Goal: Task Accomplishment & Management: Manage account settings

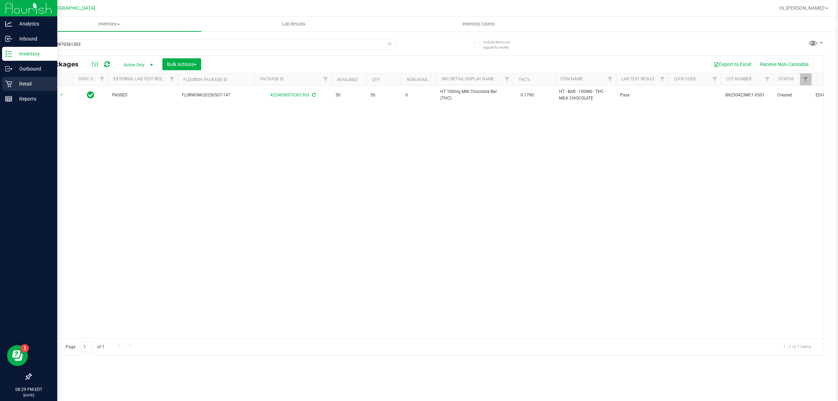
click at [42, 81] on p "Retail" at bounding box center [33, 84] width 42 height 8
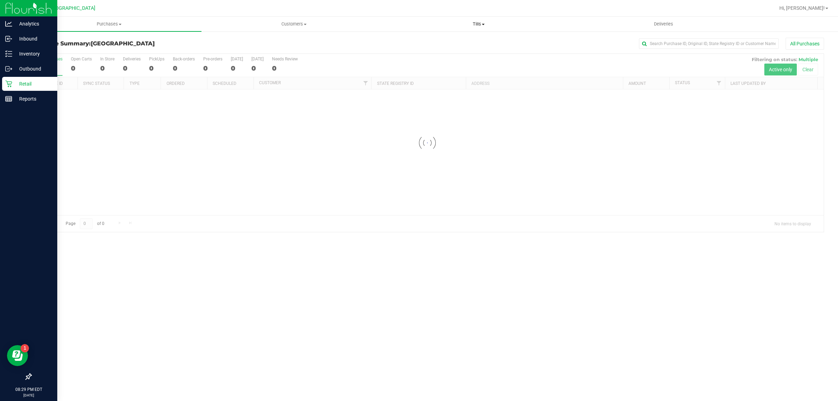
click at [477, 24] on span "Tills" at bounding box center [479, 24] width 184 height 6
click at [463, 38] on li "Manage tills" at bounding box center [478, 42] width 185 height 8
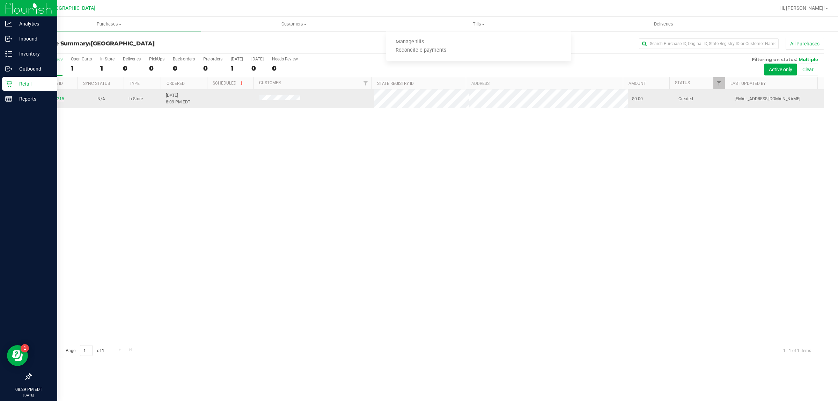
click at [59, 98] on link "11847215" at bounding box center [55, 98] width 20 height 5
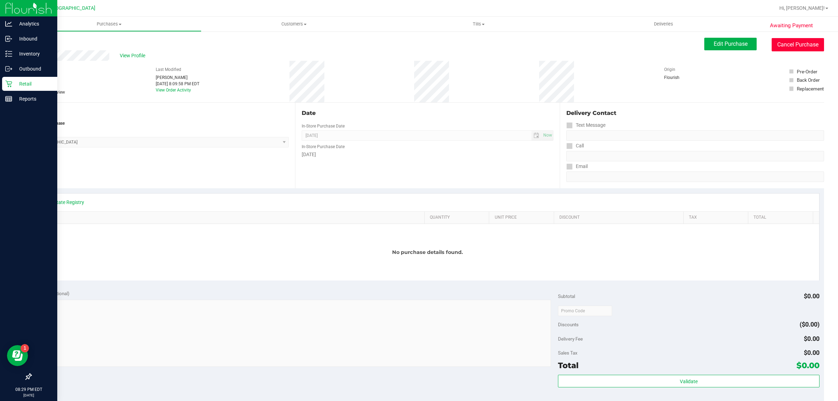
click at [782, 39] on button "Cancel Purchase" at bounding box center [798, 44] width 52 height 13
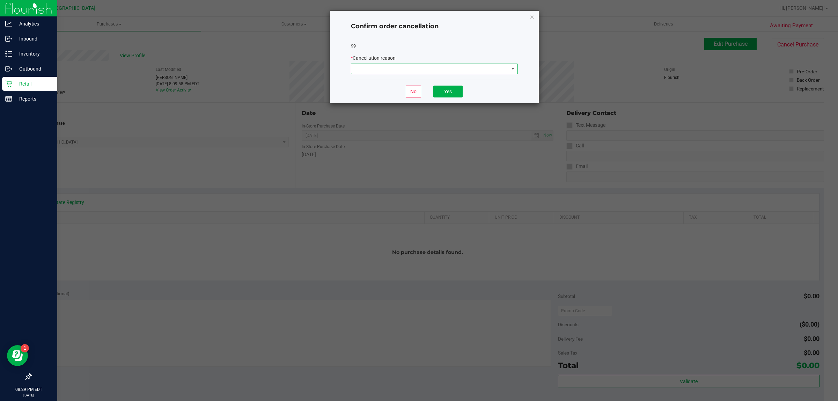
click at [402, 68] on span at bounding box center [430, 69] width 158 height 10
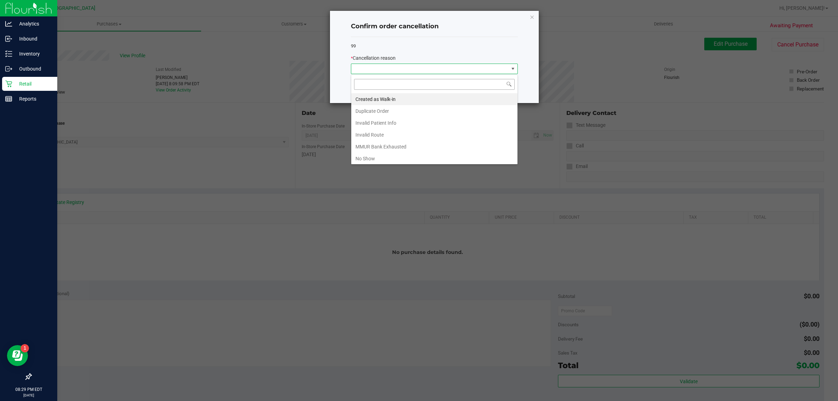
scroll to position [11, 167]
click at [379, 107] on li "Duplicate Order" at bounding box center [434, 111] width 166 height 12
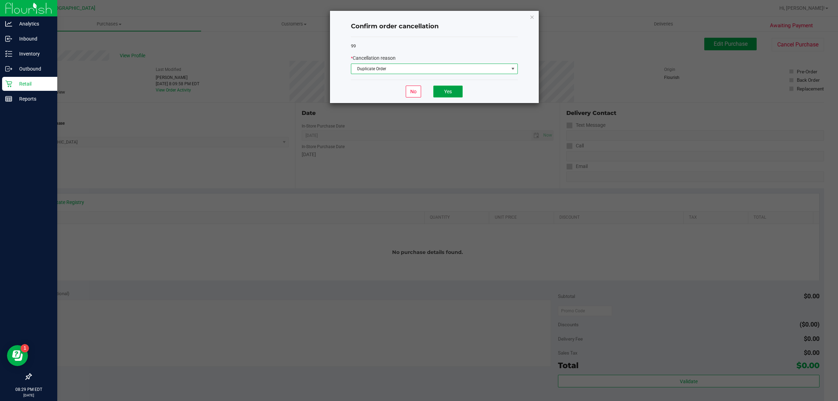
click at [434, 93] on button "Yes" at bounding box center [447, 92] width 29 height 12
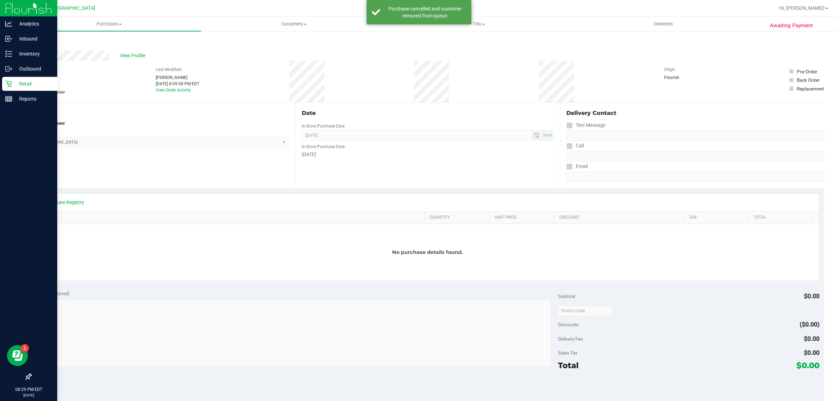
click at [22, 84] on p "Retail" at bounding box center [33, 84] width 42 height 8
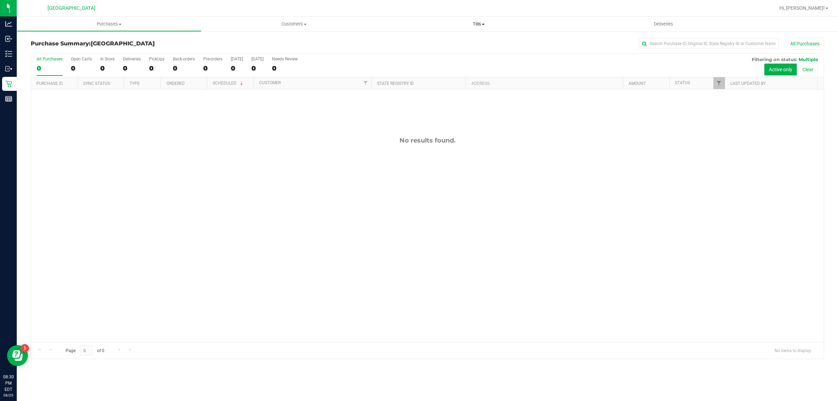
click at [475, 27] on uib-tab-heading "Tills Manage tills Reconcile e-payments" at bounding box center [478, 24] width 185 height 15
drag, startPoint x: 483, startPoint y: 24, endPoint x: 478, endPoint y: 30, distance: 7.6
click at [483, 24] on span at bounding box center [483, 24] width 3 height 1
click at [480, 25] on span "Tills" at bounding box center [478, 24] width 185 height 6
click at [426, 39] on span "Manage tills" at bounding box center [409, 42] width 47 height 6
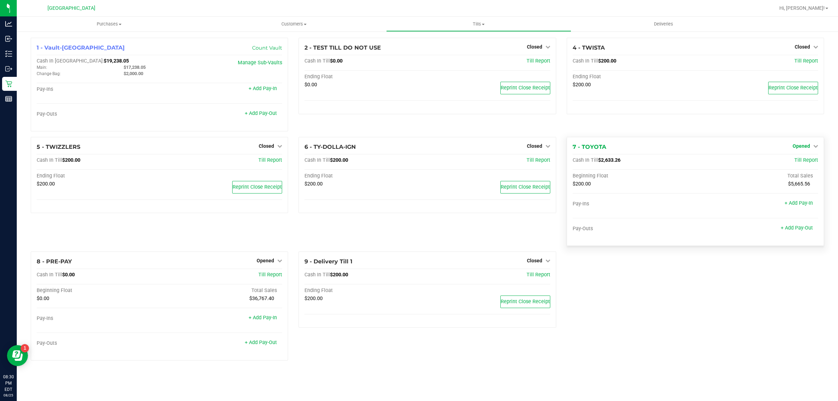
click at [814, 147] on icon at bounding box center [815, 146] width 5 height 5
click at [805, 160] on link "Close Till" at bounding box center [802, 161] width 19 height 6
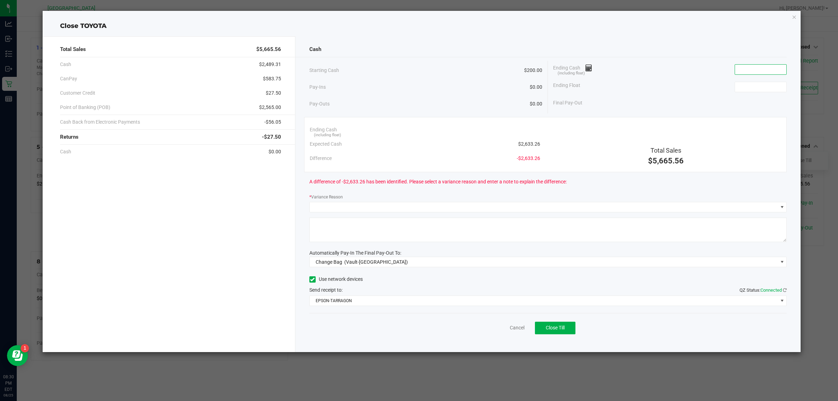
click at [750, 65] on input at bounding box center [760, 70] width 51 height 10
click at [750, 67] on input at bounding box center [760, 70] width 51 height 10
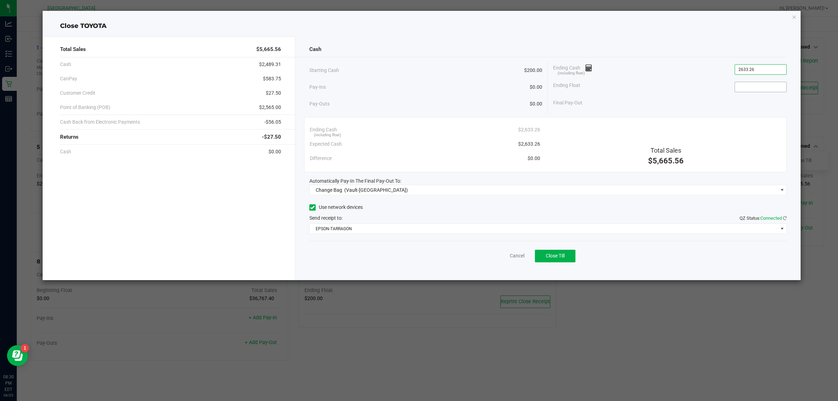
type input "$2,633.26"
click at [769, 87] on input at bounding box center [760, 87] width 51 height 10
type input "$200.00"
click at [654, 98] on div "Final Pay-Out $2,433.26" at bounding box center [670, 103] width 234 height 14
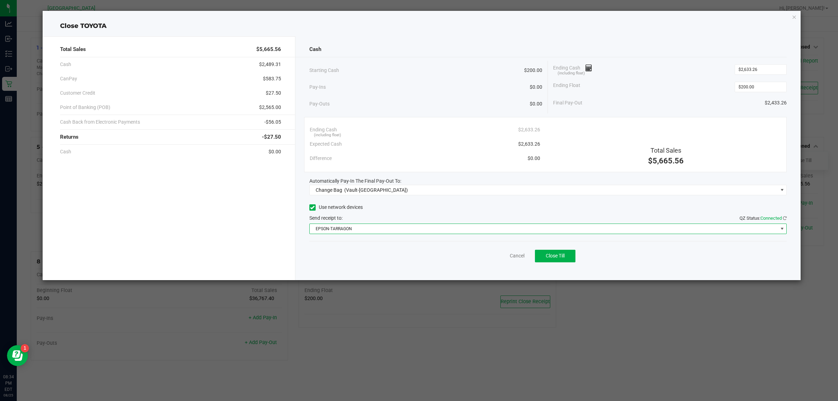
click at [373, 228] on span "EPSON-TARRAGON" at bounding box center [544, 229] width 468 height 10
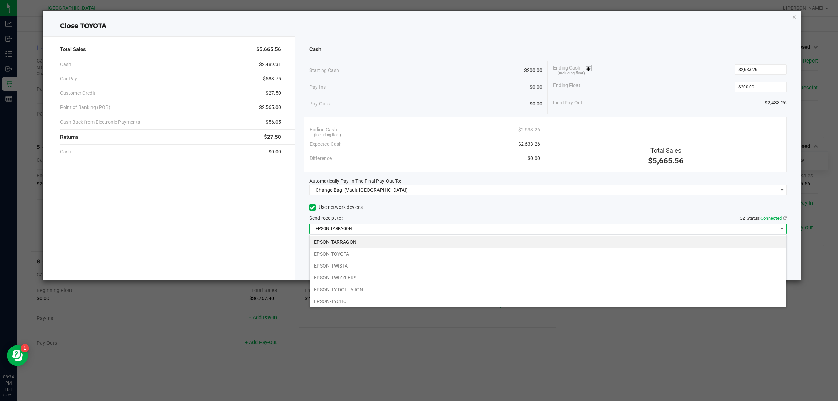
scroll to position [11, 477]
click at [376, 226] on span "EPSON-TARRAGON" at bounding box center [544, 229] width 468 height 10
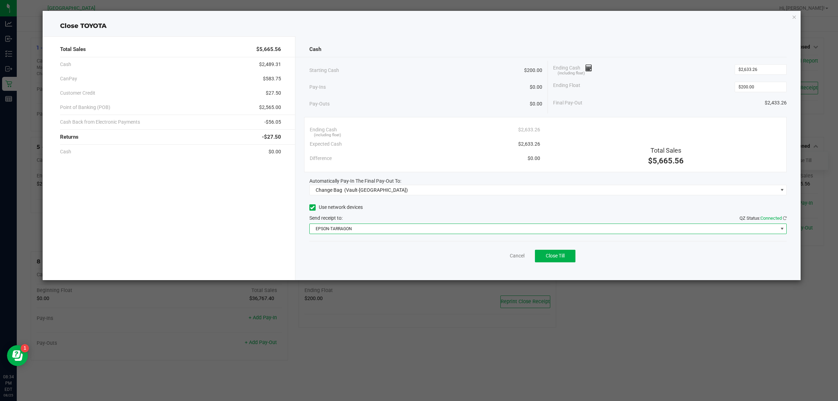
click at [408, 201] on div "Cash Starting Cash $200.00 Pay-Ins $0.00 Pay-Outs $0.00 Ending Cash (including …" at bounding box center [548, 158] width 506 height 244
click at [564, 258] on span "Close Till" at bounding box center [555, 256] width 19 height 6
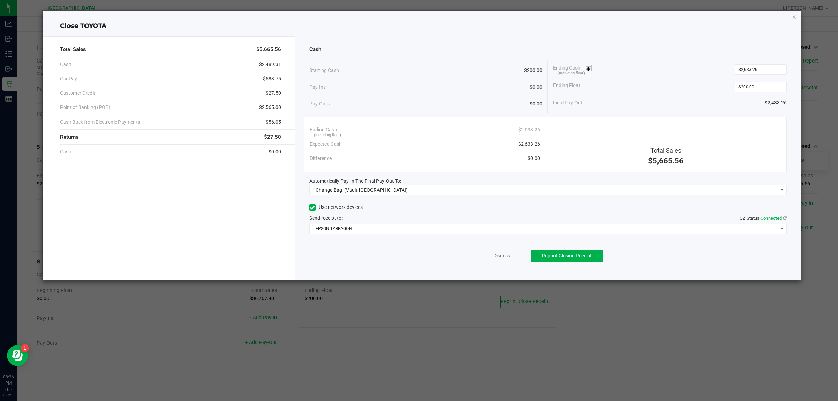
click at [510, 256] on link "Dismiss" at bounding box center [501, 255] width 17 height 7
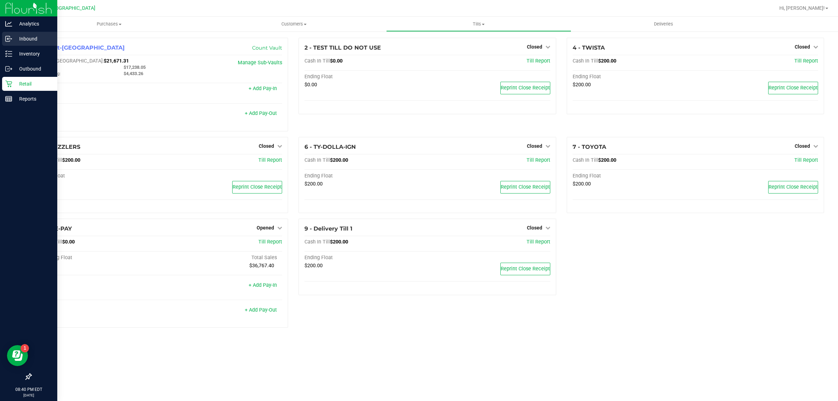
click at [13, 40] on p "Inbound" at bounding box center [33, 39] width 42 height 8
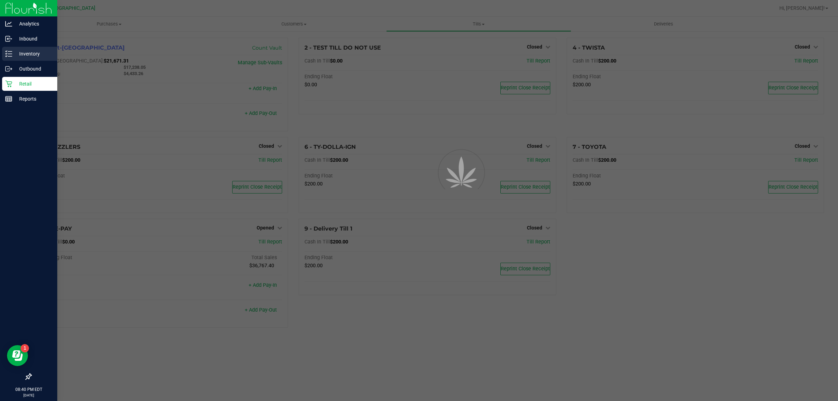
click at [18, 49] on div "Inventory" at bounding box center [29, 54] width 55 height 14
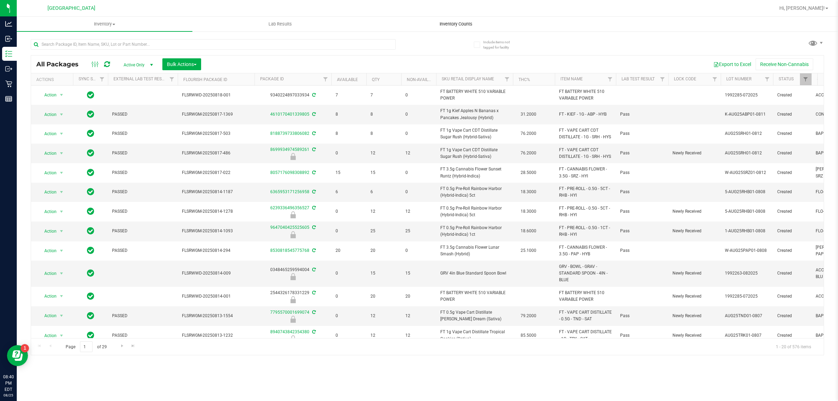
click at [458, 21] on span "Inventory Counts" at bounding box center [456, 24] width 52 height 6
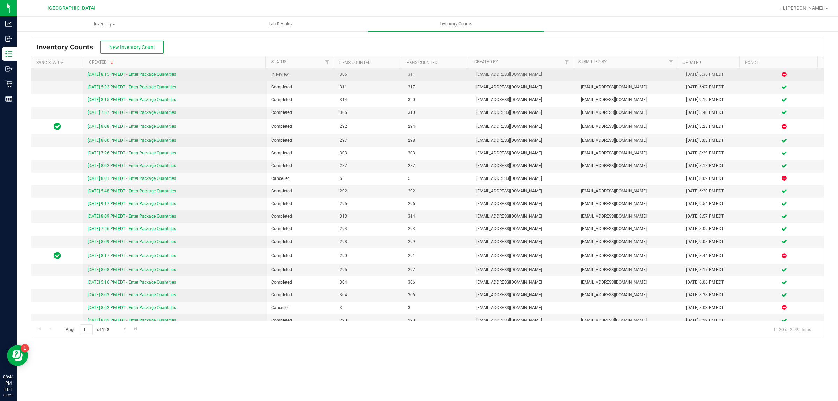
click at [164, 75] on link "[DATE] 8:15 PM EDT - Enter Package Quantities" at bounding box center [132, 74] width 88 height 5
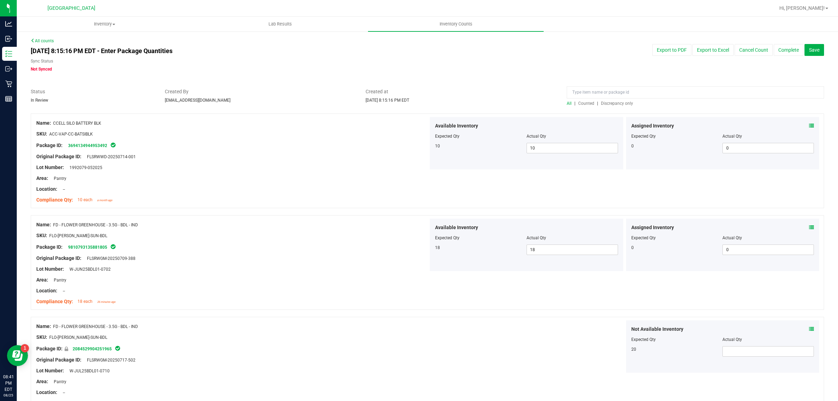
click at [609, 105] on span "Discrepancy only" at bounding box center [617, 103] width 32 height 5
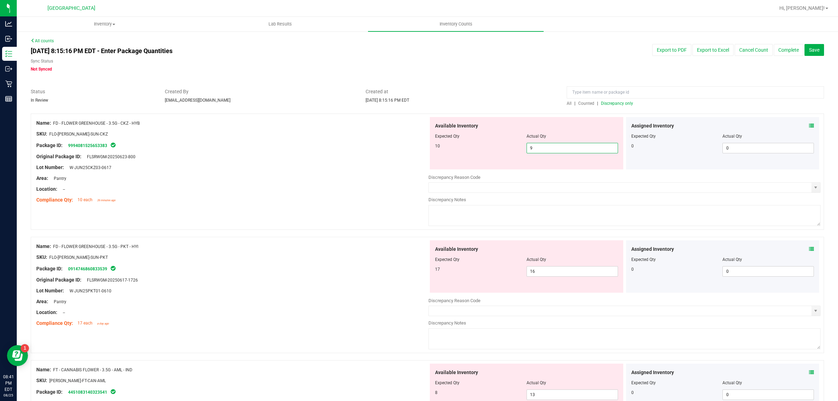
click at [586, 143] on span "9 9" at bounding box center [573, 148] width 92 height 10
type input "10"
click at [380, 151] on div at bounding box center [232, 150] width 392 height 3
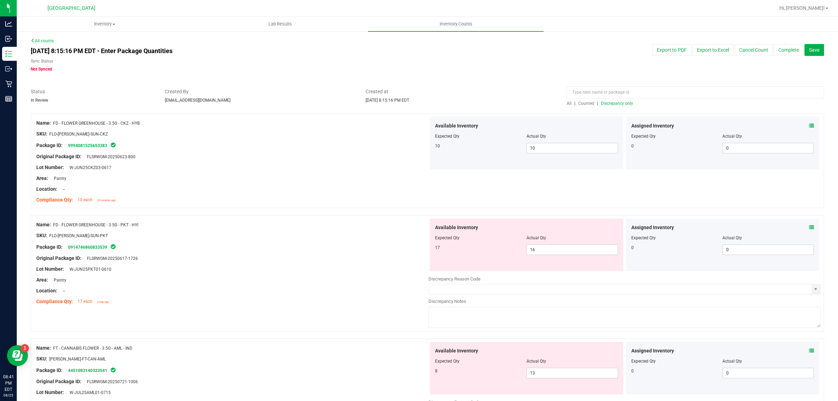
click at [621, 105] on span "Discrepancy only" at bounding box center [617, 103] width 32 height 5
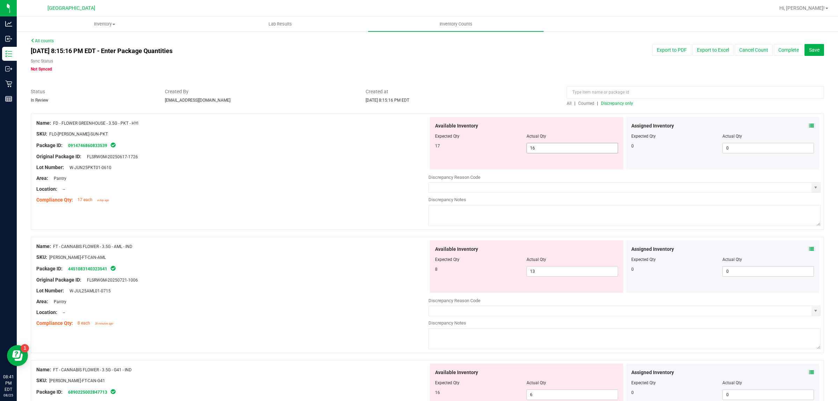
click at [565, 147] on span "16 16" at bounding box center [573, 148] width 92 height 10
click at [0, 0] on input "16" at bounding box center [0, 0] width 0 height 0
type input "17"
click at [250, 159] on div "Original Package ID: FLSRWGM-20250617-1726" at bounding box center [232, 156] width 392 height 7
type input "17"
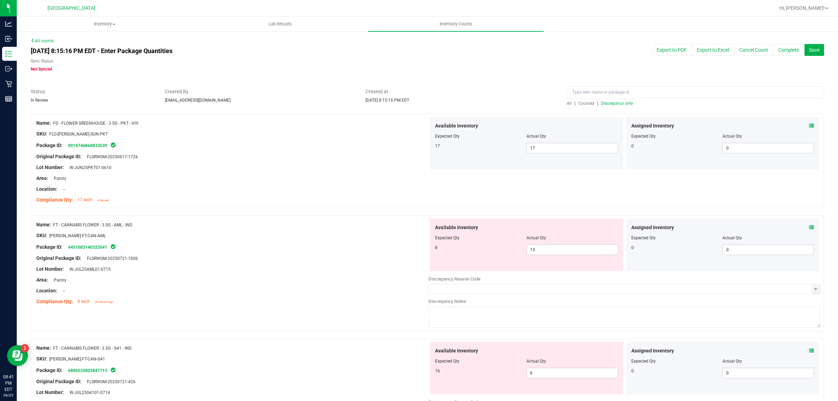
click at [619, 99] on div at bounding box center [695, 94] width 257 height 12
click at [619, 100] on div at bounding box center [695, 94] width 257 height 12
click at [619, 102] on span "Discrepancy only" at bounding box center [617, 103] width 32 height 5
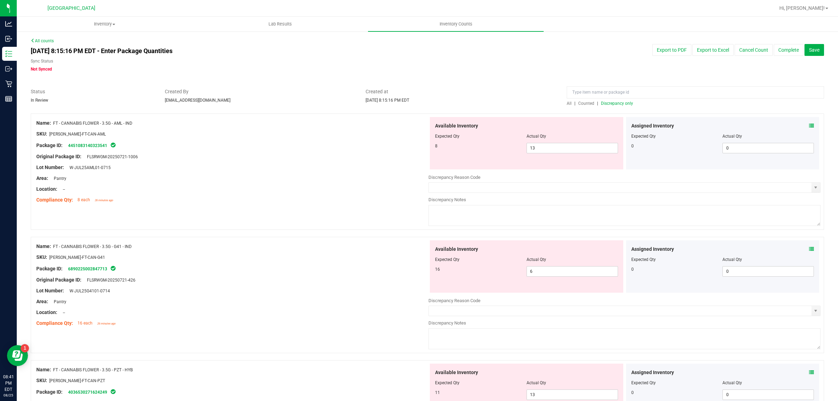
click at [310, 217] on div "Name: FT - CANNABIS FLOWER - 3.5G - AML - IND SKU: [PERSON_NAME]-FT-CAN-AML Pac…" at bounding box center [427, 172] width 793 height 116
click at [573, 152] on span "13 13" at bounding box center [573, 148] width 92 height 10
click at [0, 0] on input "13" at bounding box center [0, 0] width 0 height 0
type input "8"
click at [347, 164] on div "Lot Number: W-JUL25AML01-0715" at bounding box center [232, 167] width 392 height 7
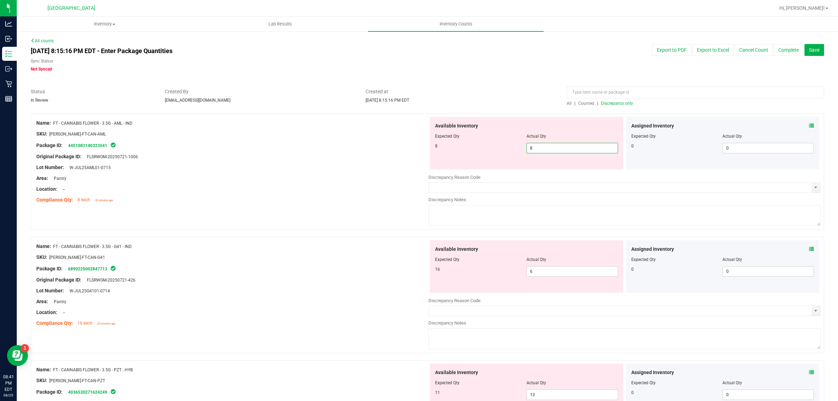
type input "8"
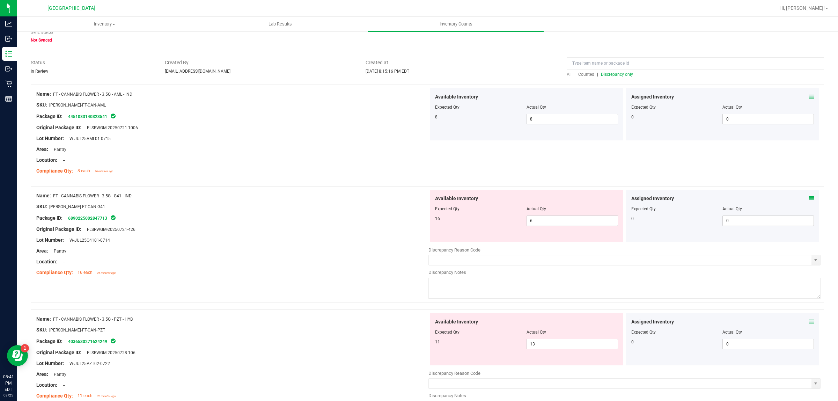
scroll to position [44, 0]
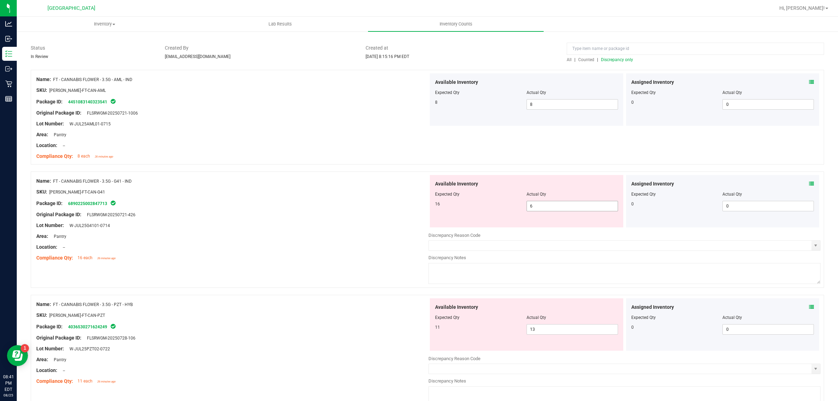
click at [549, 209] on span "6 6" at bounding box center [573, 206] width 92 height 10
type input "16"
click at [361, 196] on div at bounding box center [232, 197] width 392 height 3
type input "16"
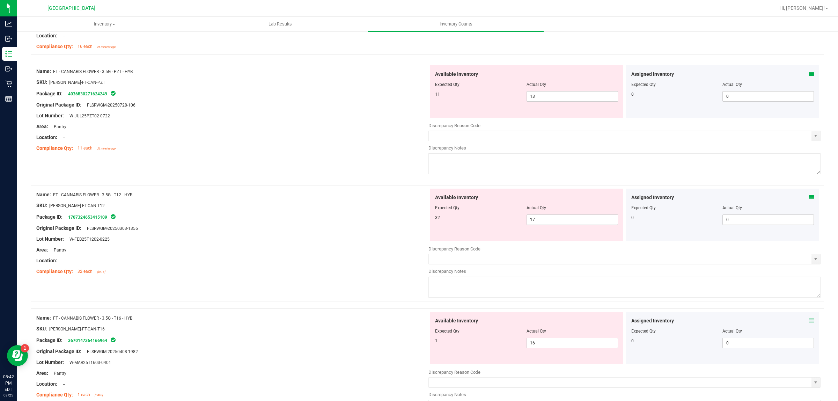
scroll to position [262, 0]
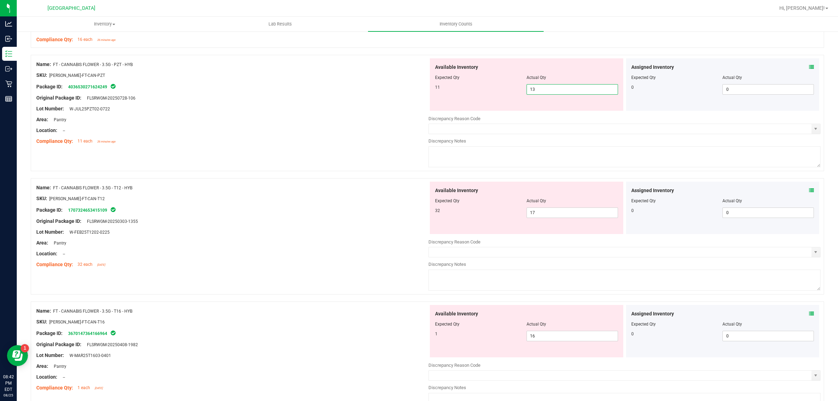
click at [557, 89] on span "13 13" at bounding box center [573, 89] width 92 height 10
click at [557, 89] on input "13" at bounding box center [572, 90] width 91 height 10
click at [566, 214] on span "17 17" at bounding box center [573, 212] width 92 height 10
click at [0, 0] on input "17" at bounding box center [0, 0] width 0 height 0
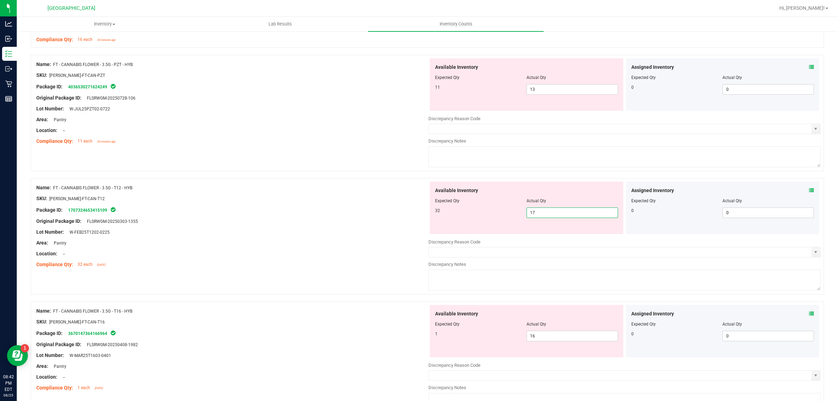
click at [566, 214] on input "17" at bounding box center [572, 213] width 91 height 10
type input "32"
click at [177, 212] on div "Package ID: 1707324653415109" at bounding box center [232, 210] width 392 height 8
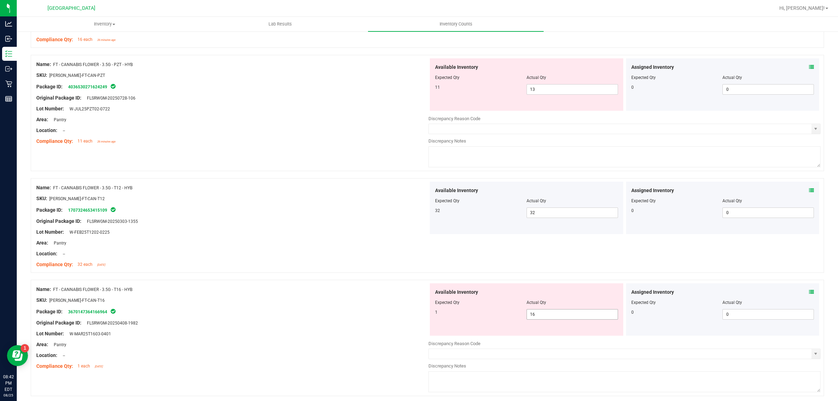
click at [547, 319] on span "16 16" at bounding box center [573, 314] width 92 height 10
click at [559, 76] on div "Actual Qty" at bounding box center [573, 77] width 92 height 6
click at [566, 89] on span "13 13" at bounding box center [573, 89] width 92 height 10
click at [566, 89] on input "13" at bounding box center [572, 90] width 91 height 10
drag, startPoint x: 566, startPoint y: 89, endPoint x: 566, endPoint y: 94, distance: 5.3
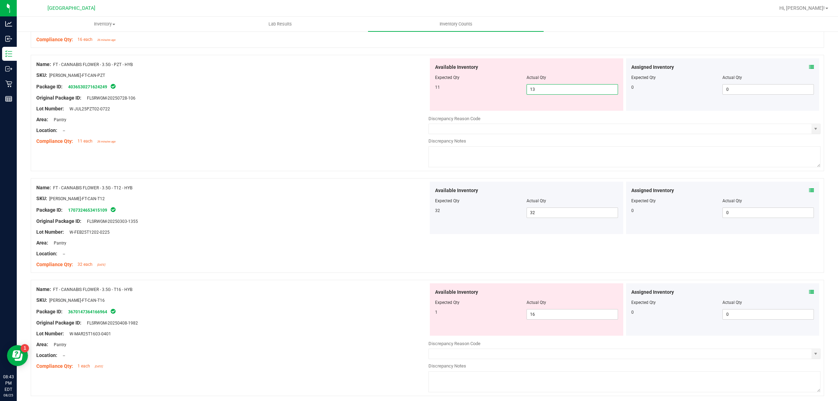
click at [566, 93] on input "13" at bounding box center [572, 90] width 91 height 10
click at [559, 315] on span "16 16" at bounding box center [573, 314] width 92 height 10
click at [559, 315] on input "16" at bounding box center [572, 314] width 91 height 10
type input "1"
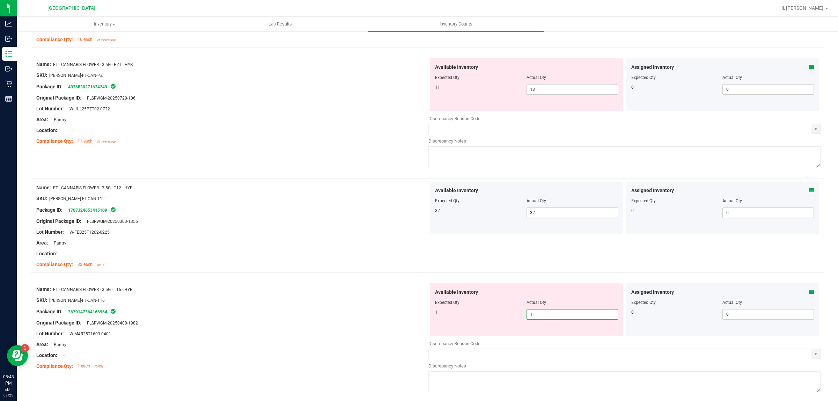
click at [339, 186] on div "Name: FT - CANNABIS FLOWER - 3.5G - T12 - HYB" at bounding box center [232, 187] width 392 height 7
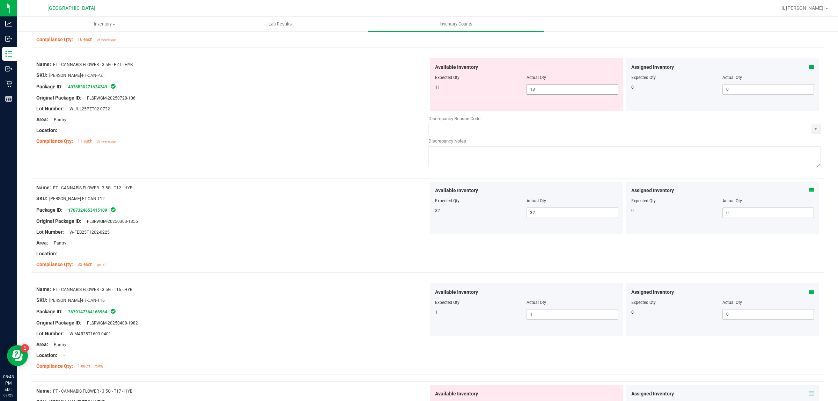
click at [570, 83] on div at bounding box center [526, 82] width 183 height 3
click at [569, 86] on span "13 13" at bounding box center [573, 89] width 92 height 10
click at [569, 86] on input "13" at bounding box center [572, 90] width 91 height 10
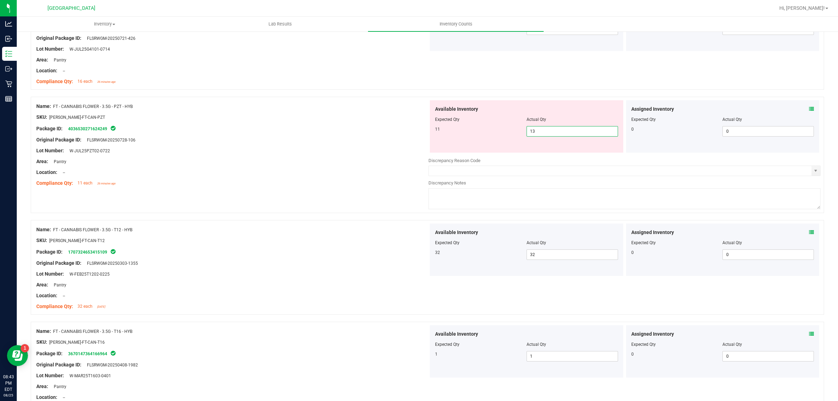
scroll to position [218, 0]
type input "11"
click at [331, 191] on div "Name: FT - CANNABIS FLOWER - 3.5G - PZT - HYB SKU: [PERSON_NAME]-FT-CAN-PZT Pac…" at bounding box center [232, 146] width 392 height 89
type input "11"
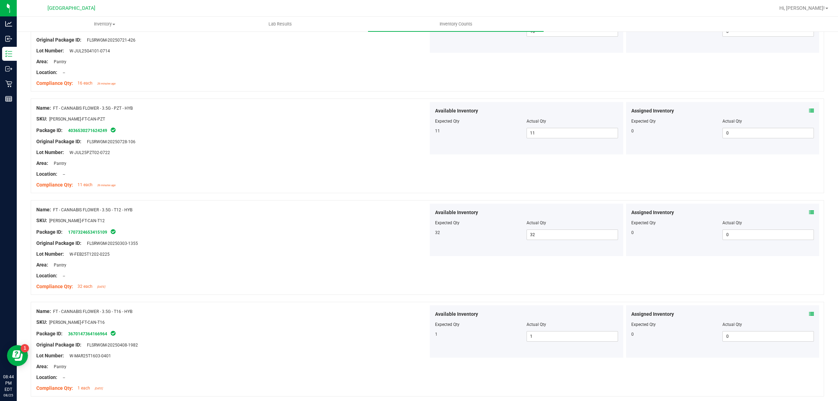
scroll to position [0, 0]
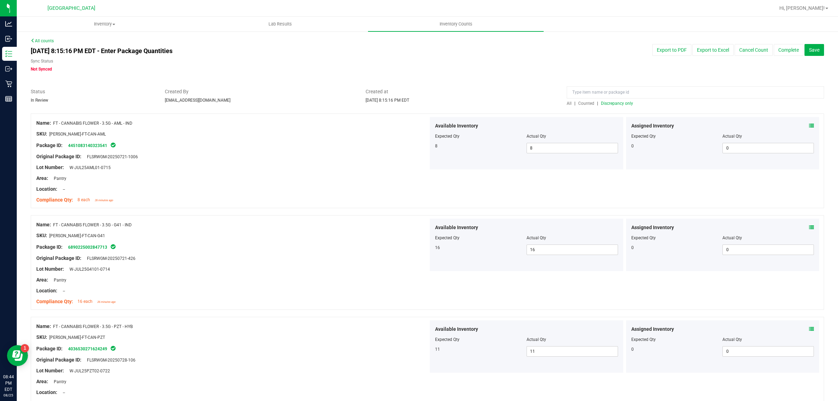
click at [620, 104] on span "Discrepancy only" at bounding box center [617, 103] width 32 height 5
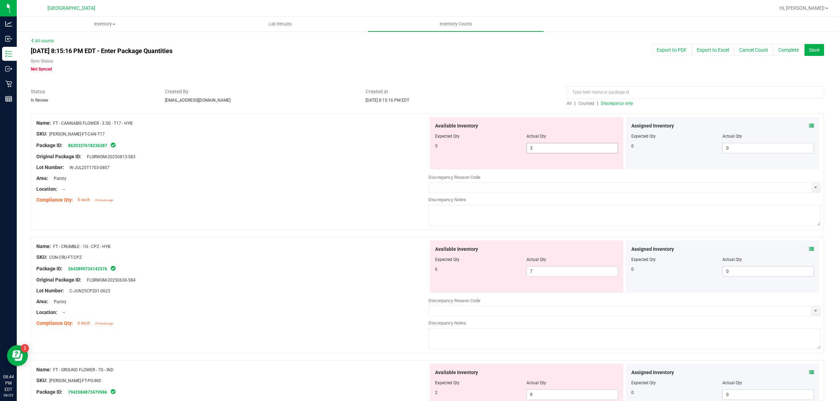
click at [562, 149] on span "3 3" at bounding box center [573, 148] width 92 height 10
click at [562, 149] on input "3" at bounding box center [572, 148] width 91 height 10
type input "5"
drag, startPoint x: 233, startPoint y: 166, endPoint x: 251, endPoint y: 206, distance: 44.1
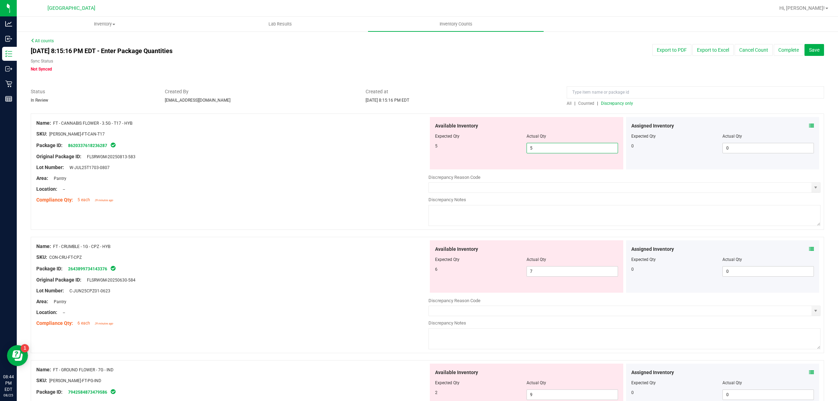
click at [234, 166] on div "Lot Number: W-JUL25T1703-0807" at bounding box center [232, 167] width 392 height 7
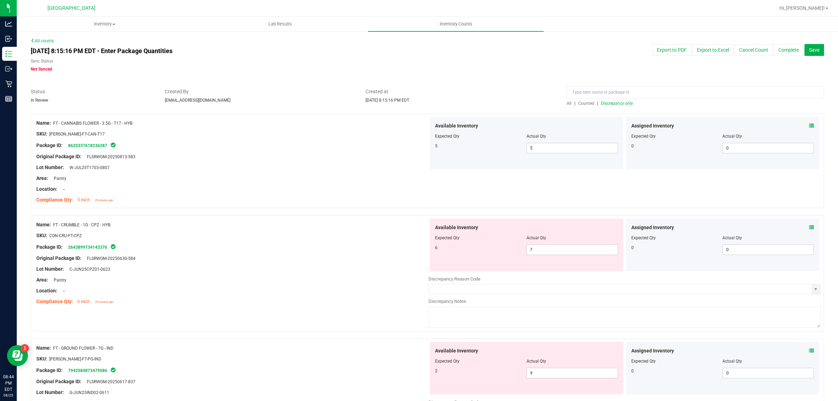
click at [609, 101] on span "Discrepancy only" at bounding box center [617, 103] width 32 height 5
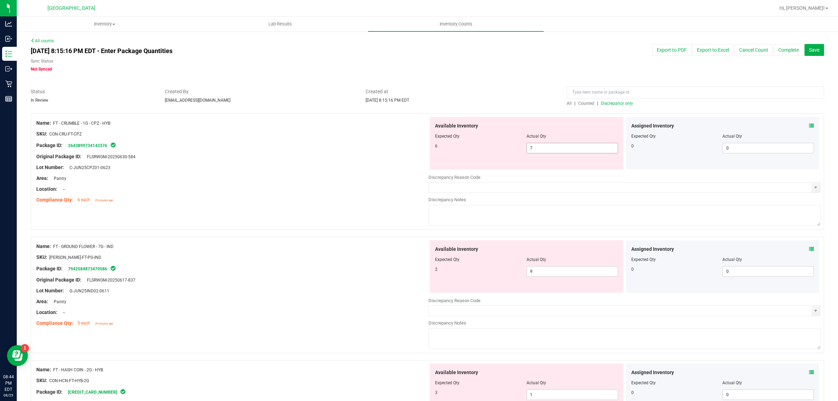
click at [559, 147] on span "7 7" at bounding box center [573, 148] width 92 height 10
click at [559, 147] on input "7" at bounding box center [572, 148] width 91 height 10
type input "6"
click at [334, 93] on span "Created By" at bounding box center [260, 91] width 191 height 7
type input "6"
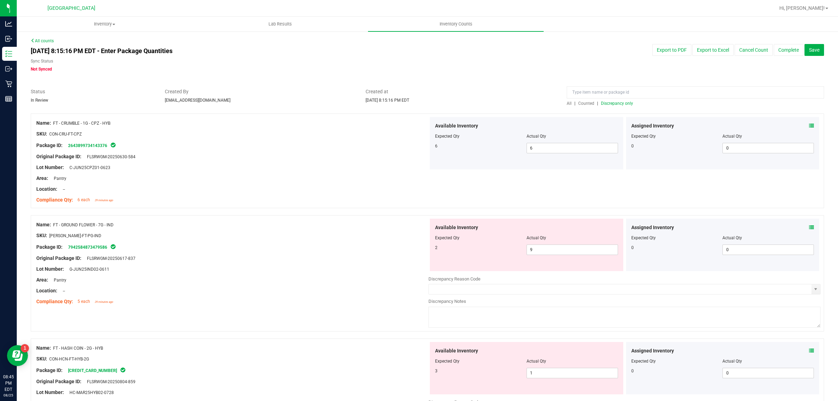
click at [613, 108] on div at bounding box center [427, 110] width 793 height 7
click at [615, 107] on div at bounding box center [427, 110] width 793 height 7
click at [616, 104] on span "Discrepancy only" at bounding box center [617, 103] width 32 height 5
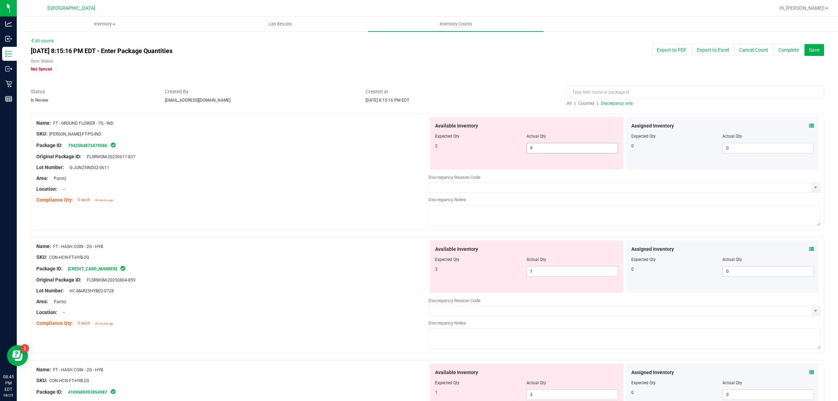
click at [550, 143] on span "9 9" at bounding box center [573, 148] width 92 height 10
click at [553, 147] on span "9 9" at bounding box center [573, 148] width 92 height 10
type input "2"
click at [313, 178] on div "Area: Pantry" at bounding box center [232, 178] width 392 height 7
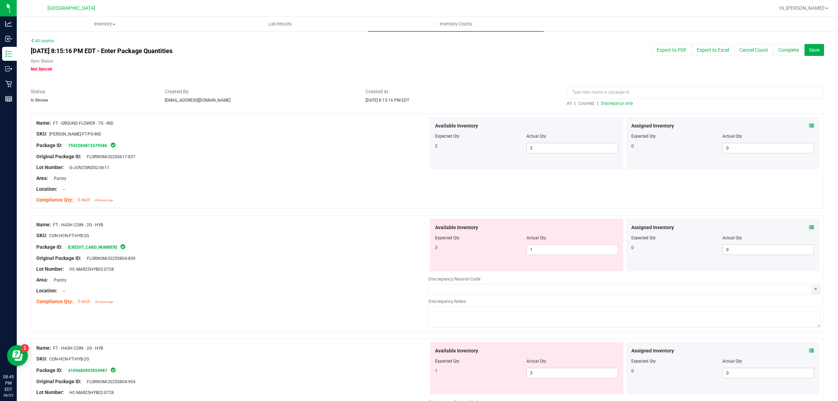
scroll to position [44, 0]
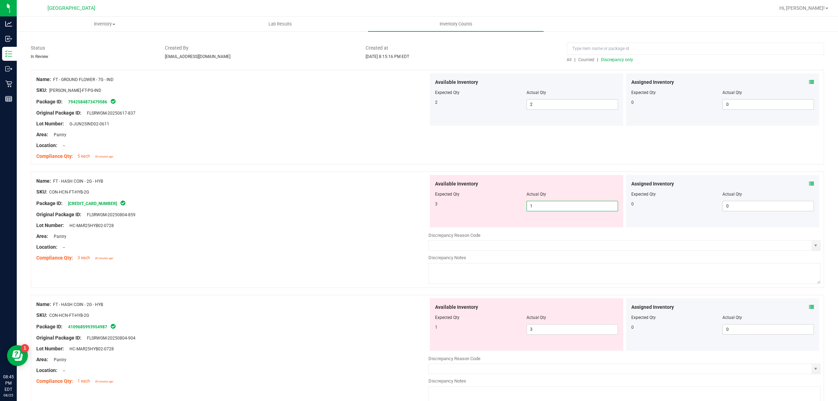
click at [548, 208] on span "1 1" at bounding box center [573, 206] width 92 height 10
click at [549, 205] on input "1" at bounding box center [572, 206] width 91 height 10
type input "3"
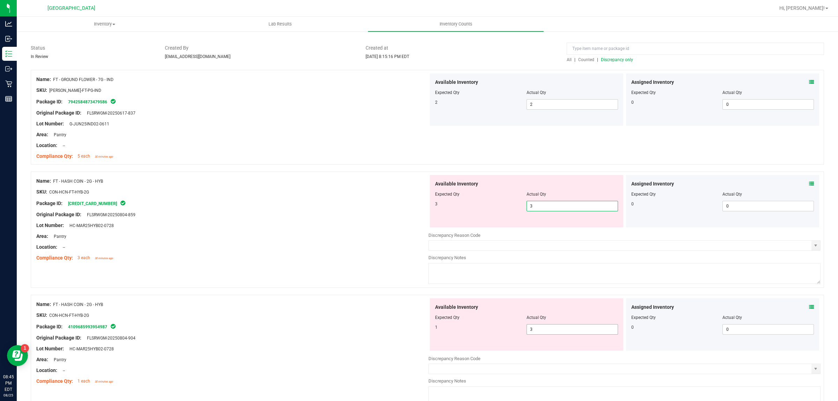
click at [547, 331] on div "Available Inventory Expected Qty Actual Qty 1 3 3" at bounding box center [625, 353] width 392 height 111
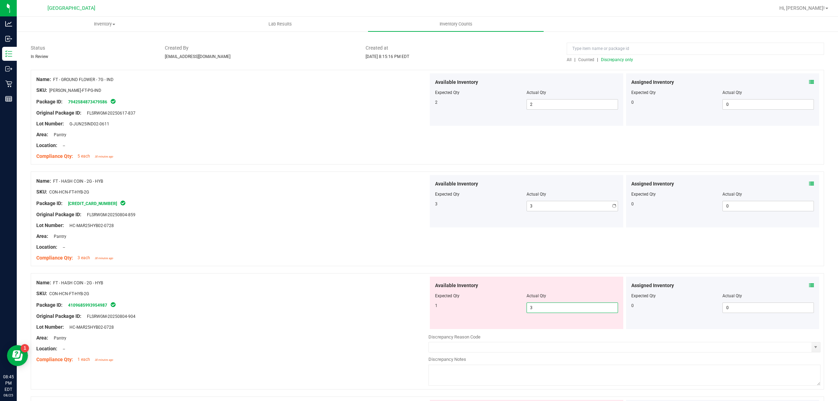
click at [547, 331] on div at bounding box center [625, 331] width 392 height 3
click at [544, 307] on span "3 3" at bounding box center [573, 307] width 92 height 10
click at [543, 307] on input "3" at bounding box center [572, 308] width 91 height 10
type input "1"
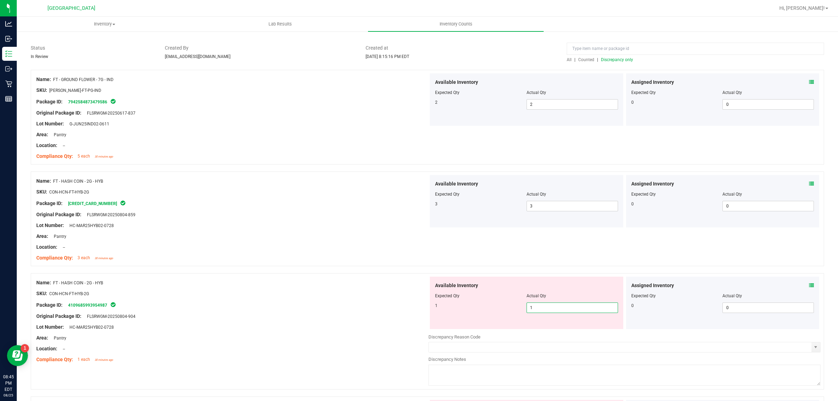
click at [379, 308] on div "Package ID: 4109685993954987" at bounding box center [232, 305] width 392 height 8
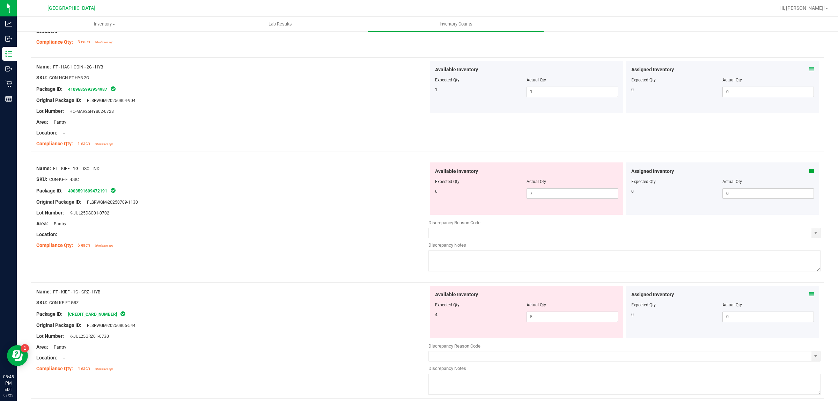
scroll to position [262, 0]
click at [547, 195] on span "7 7" at bounding box center [573, 191] width 92 height 10
click at [547, 195] on input "7" at bounding box center [572, 191] width 91 height 10
type input "6"
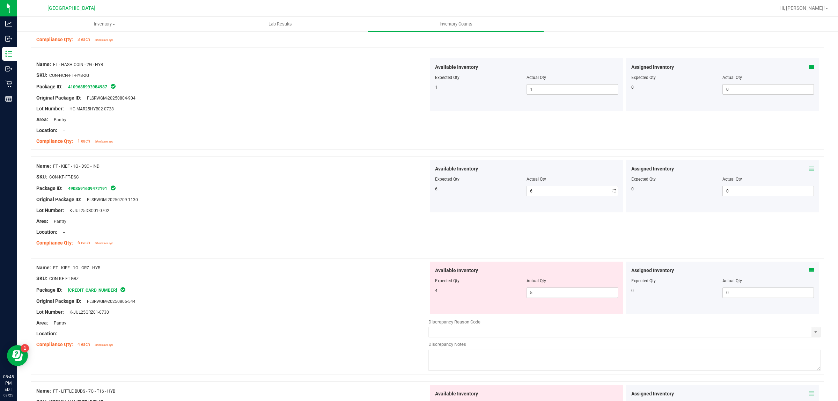
drag, startPoint x: 179, startPoint y: 229, endPoint x: 219, endPoint y: 221, distance: 40.5
click at [182, 227] on div "Name: FT - KIEF - 1G - DSC - IND SKU: CON-KF-FT-DSC Package ID: 490359160947219…" at bounding box center [232, 204] width 392 height 89
click at [335, 238] on div at bounding box center [232, 237] width 392 height 3
click at [546, 292] on span "5 5" at bounding box center [573, 292] width 92 height 10
click at [546, 291] on input "5" at bounding box center [572, 293] width 91 height 10
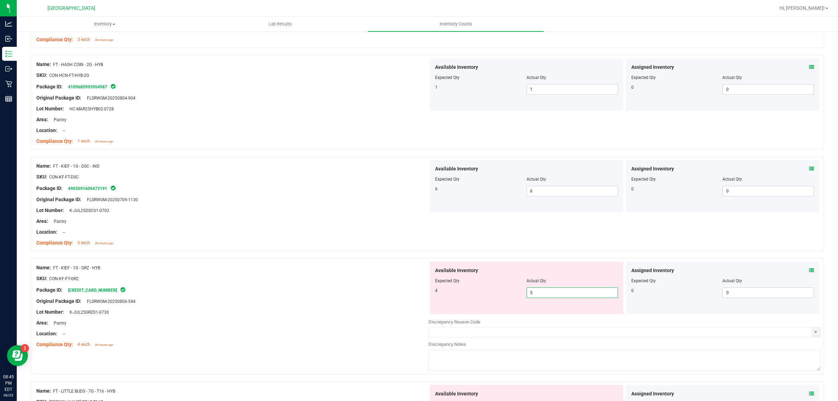
type input "4"
click at [295, 289] on div "Package ID: [CREDIT_CARD_NUMBER]" at bounding box center [232, 290] width 392 height 8
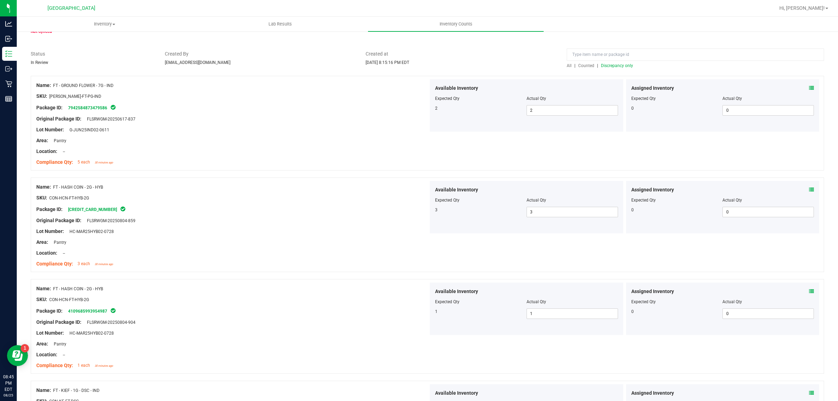
scroll to position [0, 0]
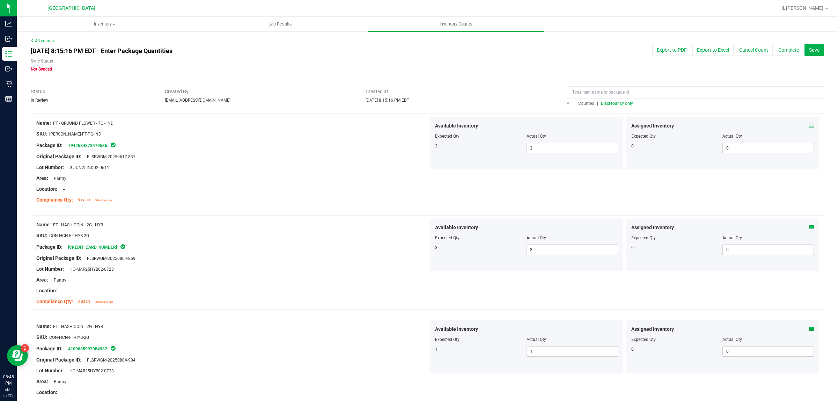
click at [619, 103] on span "Discrepancy only" at bounding box center [617, 103] width 32 height 5
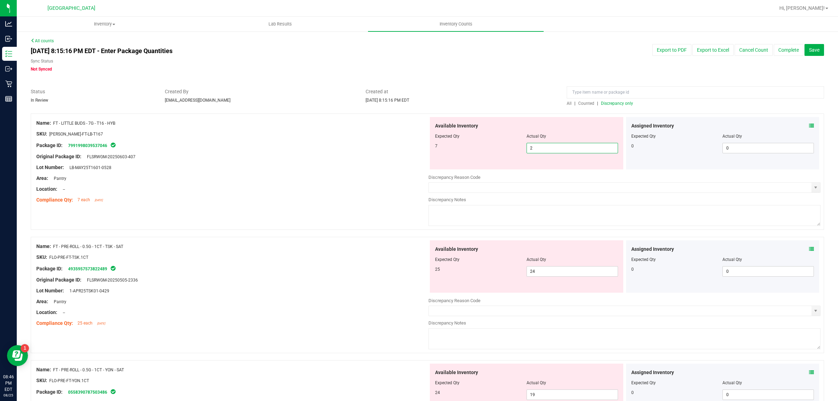
click at [548, 144] on span "2 2" at bounding box center [573, 148] width 92 height 10
click at [548, 144] on input "2" at bounding box center [572, 148] width 91 height 10
type input "7"
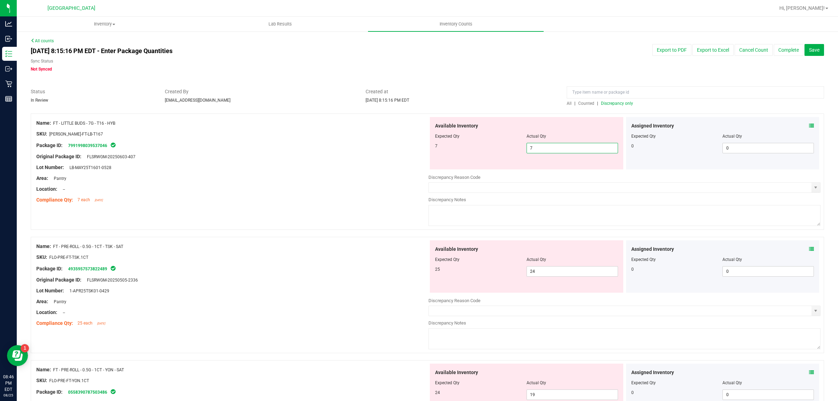
click at [276, 182] on div at bounding box center [232, 183] width 392 height 3
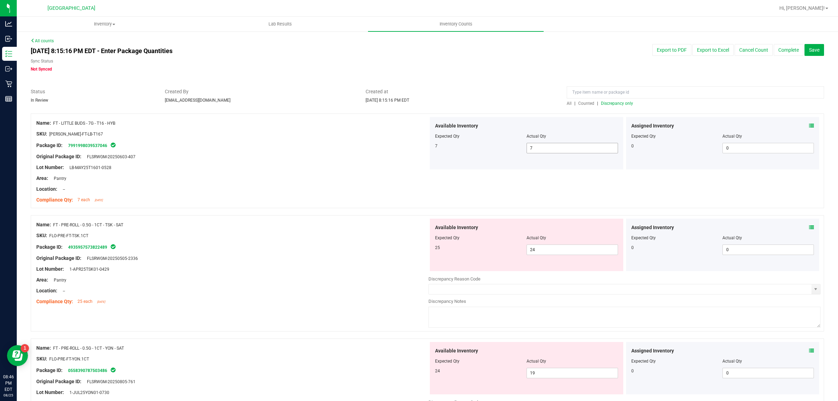
click at [544, 147] on span "7 7" at bounding box center [573, 148] width 92 height 10
click at [580, 145] on input "7" at bounding box center [572, 148] width 91 height 10
type input "2"
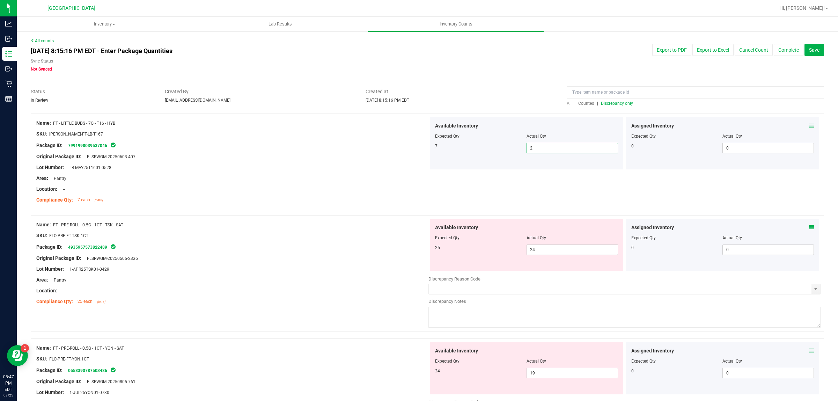
type input "2"
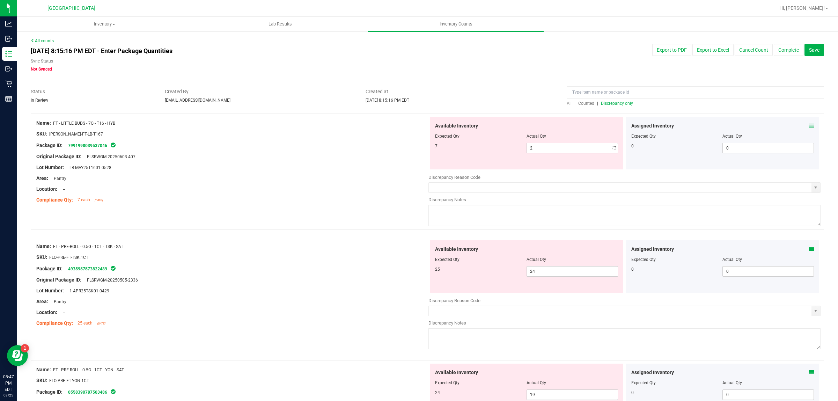
click at [295, 139] on div at bounding box center [232, 139] width 392 height 3
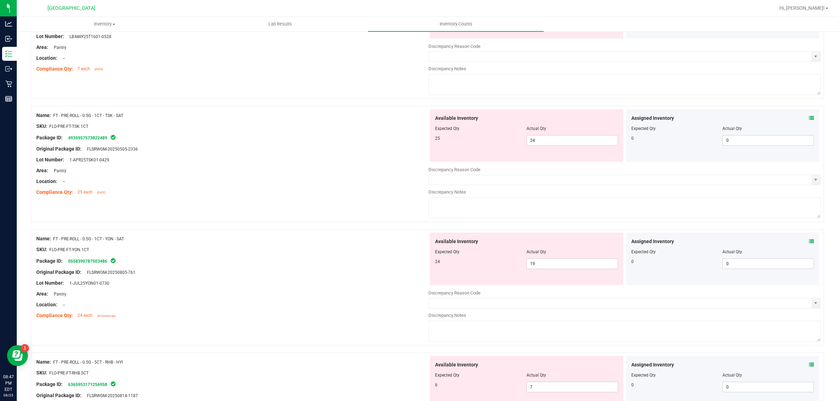
scroll to position [175, 0]
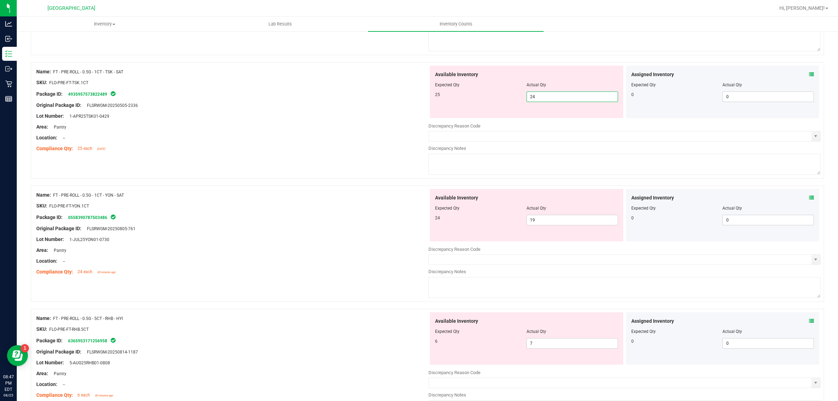
click at [552, 96] on span "24 24" at bounding box center [573, 97] width 92 height 10
type input "25"
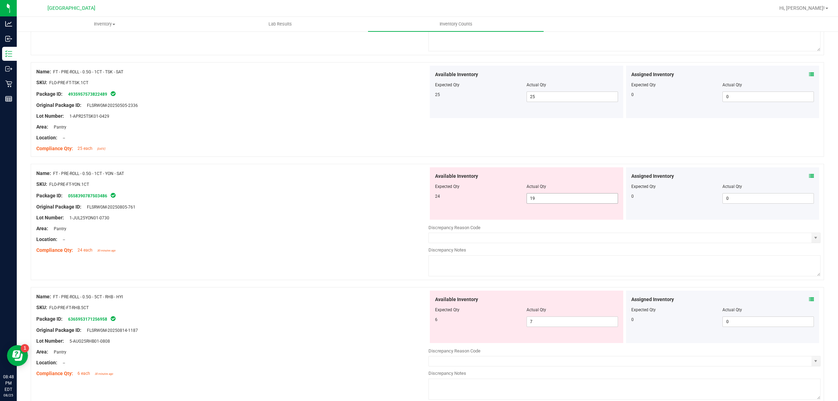
click at [547, 204] on span "19 19" at bounding box center [573, 198] width 92 height 10
click at [547, 199] on input "19" at bounding box center [572, 198] width 91 height 10
type input "1"
type input "24"
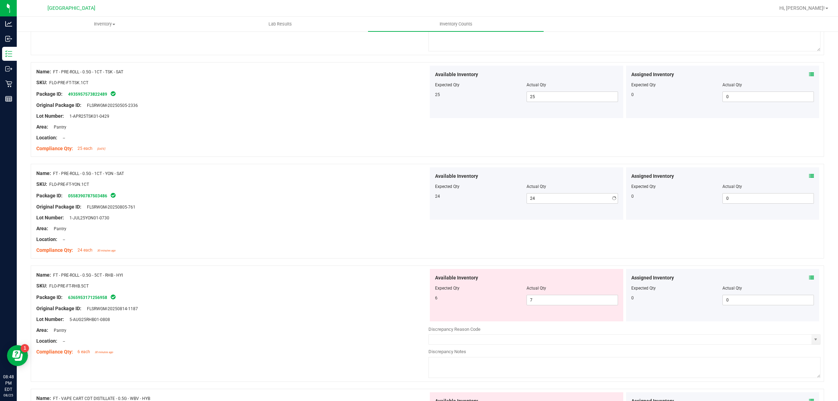
click at [422, 226] on div "Area: Pantry" at bounding box center [232, 228] width 392 height 7
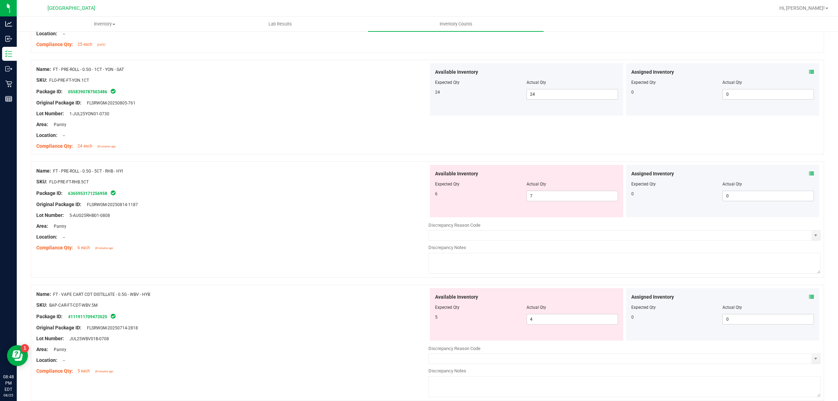
scroll to position [306, 0]
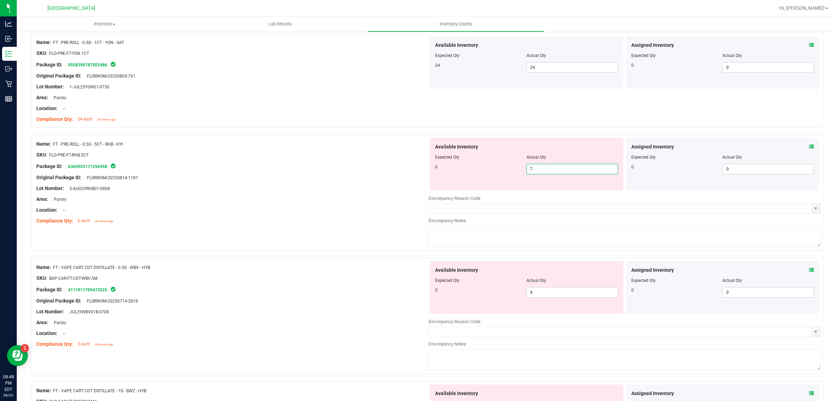
click at [563, 168] on span "7 7" at bounding box center [573, 169] width 92 height 10
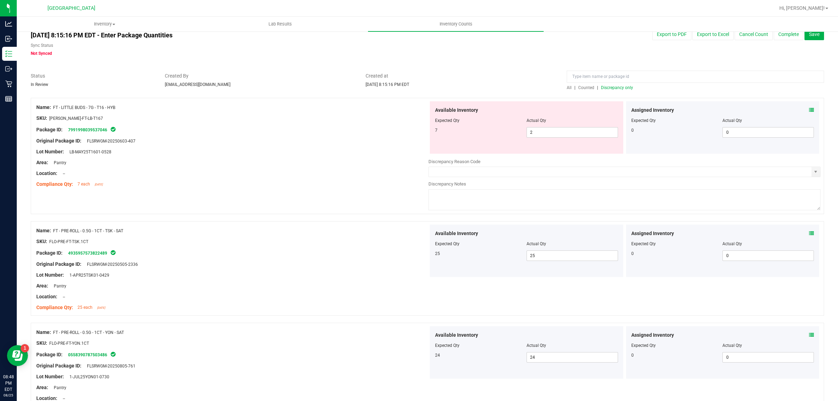
scroll to position [0, 0]
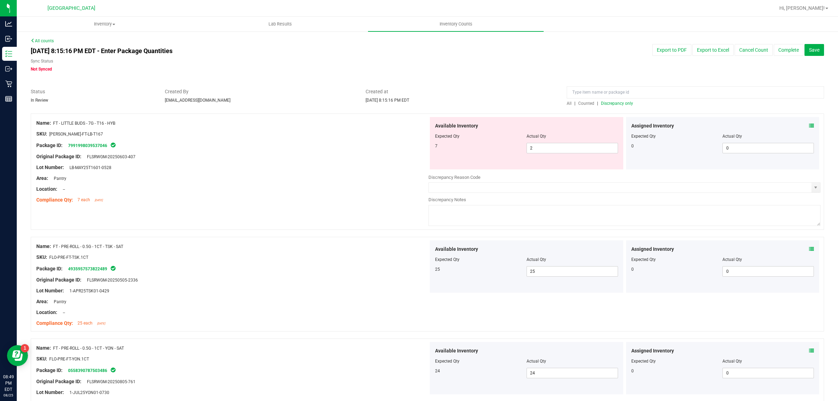
click at [559, 139] on div "Actual Qty" at bounding box center [573, 136] width 92 height 6
click at [561, 151] on span "2 2" at bounding box center [573, 148] width 92 height 10
click at [561, 148] on input "2" at bounding box center [572, 148] width 91 height 10
click at [560, 147] on input "2" at bounding box center [572, 148] width 91 height 10
click at [557, 151] on input "2" at bounding box center [572, 148] width 91 height 10
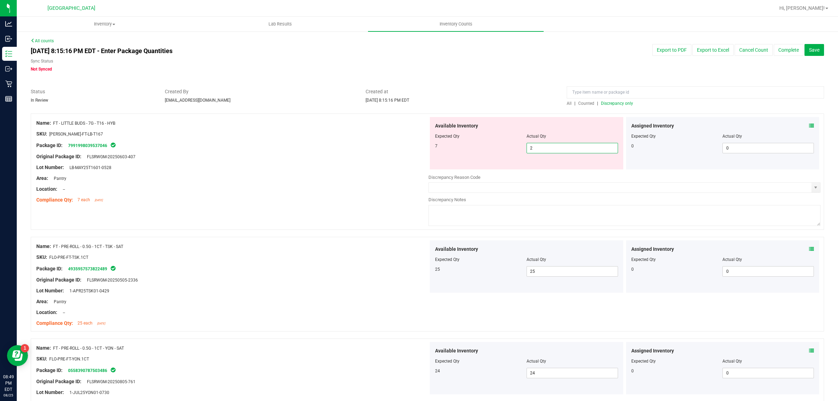
click at [557, 151] on input "2" at bounding box center [572, 148] width 91 height 10
type input "7"
click at [557, 151] on input "7" at bounding box center [572, 148] width 91 height 10
type input "7"
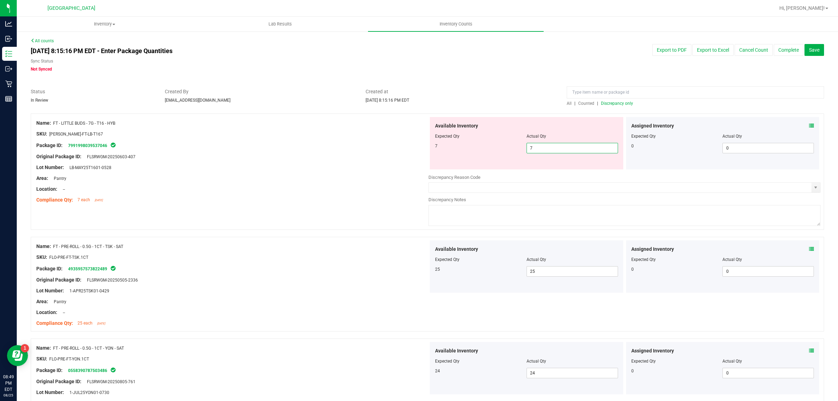
click at [372, 158] on div "Original Package ID: FLSRWGM-20250603-407" at bounding box center [232, 156] width 392 height 7
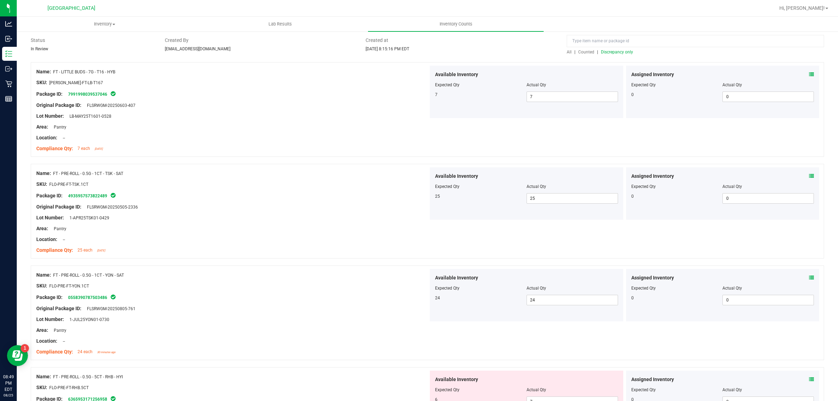
scroll to position [175, 0]
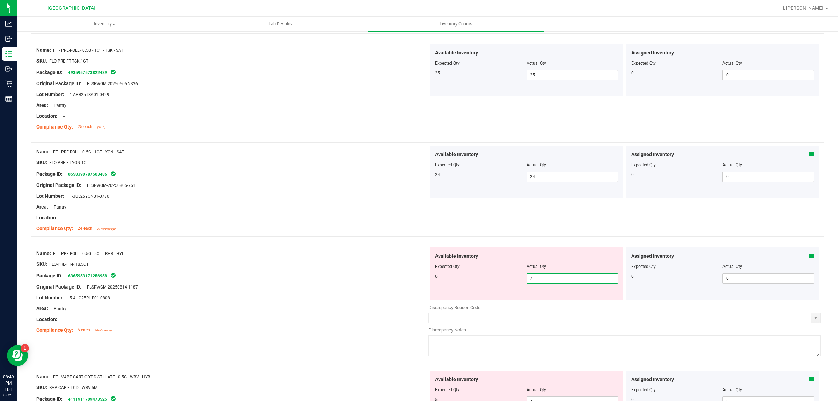
click at [548, 275] on span "7 7" at bounding box center [573, 278] width 92 height 10
click at [547, 275] on input "7" at bounding box center [572, 278] width 91 height 10
type input "6"
click at [327, 280] on div at bounding box center [232, 281] width 392 height 3
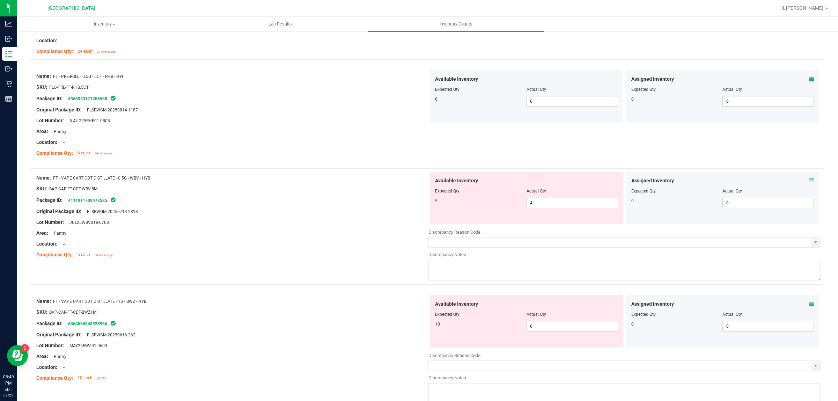
scroll to position [393, 0]
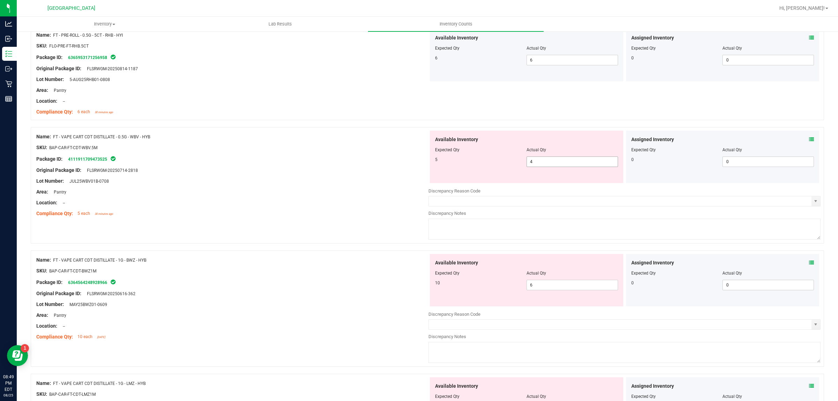
click at [549, 161] on span "4 4" at bounding box center [573, 161] width 92 height 10
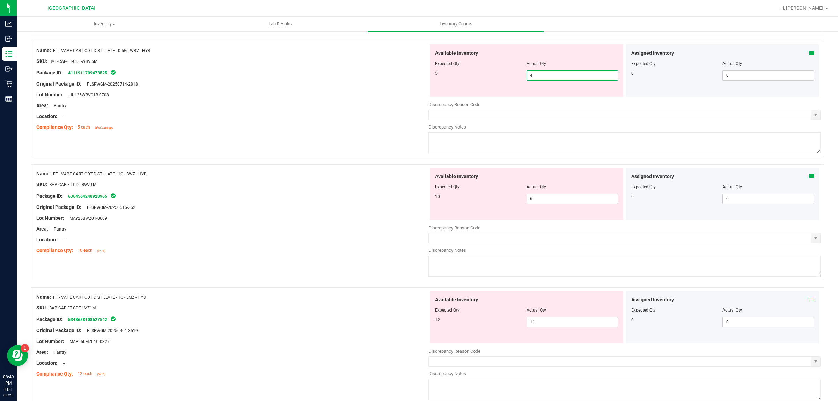
scroll to position [480, 0]
click at [531, 71] on input "4" at bounding box center [572, 75] width 91 height 10
click at [532, 71] on input "4" at bounding box center [572, 75] width 91 height 10
type input "5"
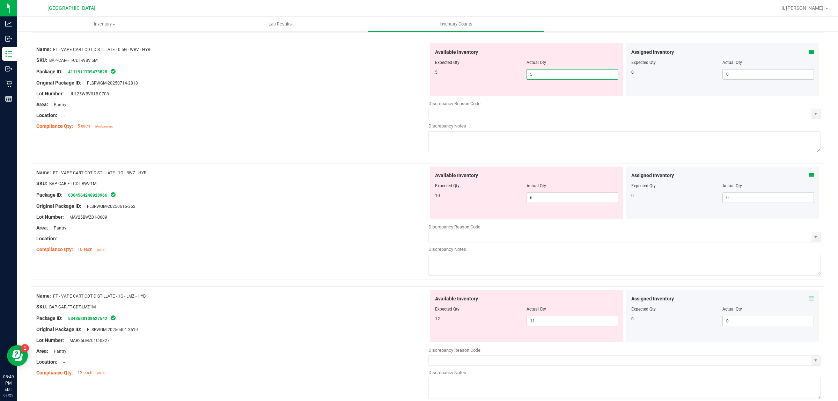
click at [321, 115] on div "Location: --" at bounding box center [232, 115] width 392 height 7
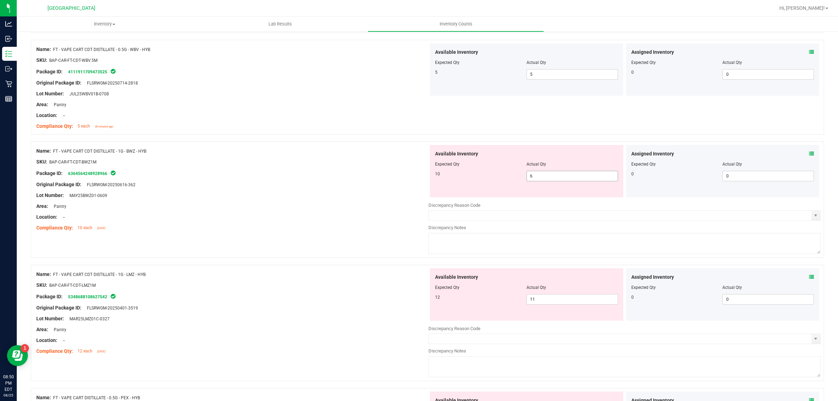
click at [560, 178] on span "6 6" at bounding box center [573, 176] width 92 height 10
type input "10"
click at [542, 301] on div "Available Inventory Expected Qty Actual Qty 12 11 11" at bounding box center [625, 323] width 392 height 111
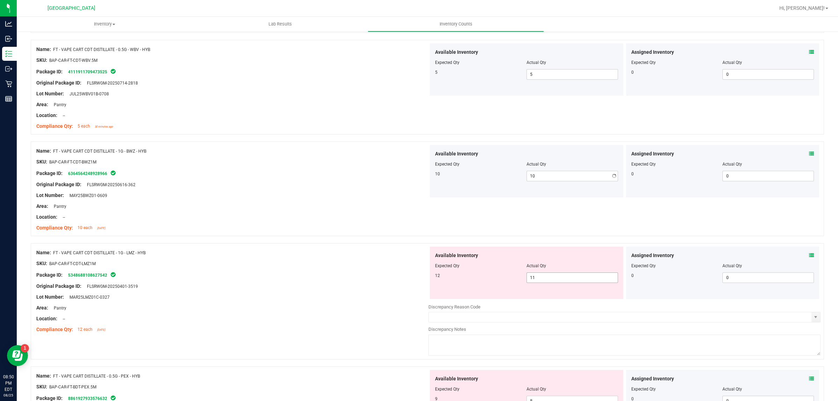
click at [542, 301] on div at bounding box center [625, 301] width 392 height 3
click at [521, 276] on div "12" at bounding box center [481, 275] width 92 height 6
click at [535, 277] on span "11 11" at bounding box center [573, 277] width 92 height 10
click at [535, 277] on input "11" at bounding box center [572, 278] width 91 height 10
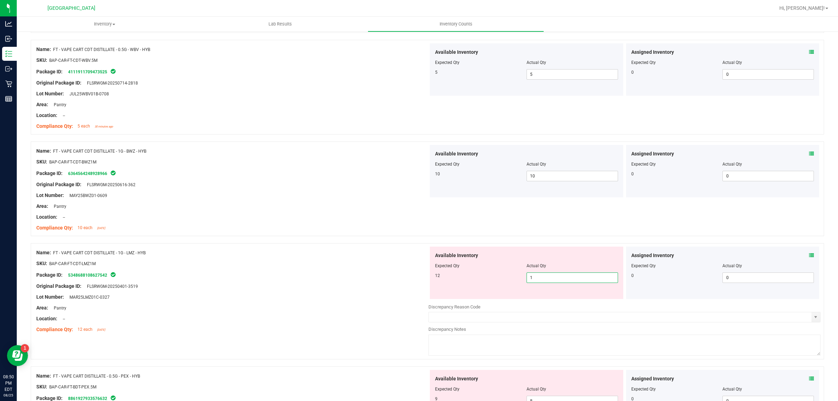
type input "12"
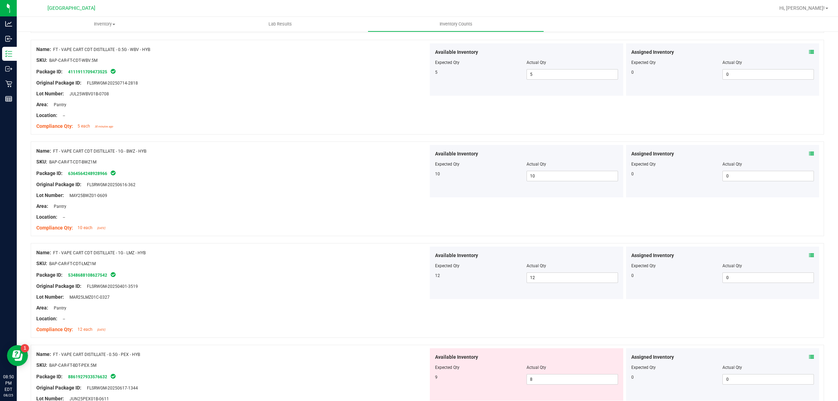
click at [326, 182] on div "Original Package ID: FLSRWGM-20250616-362" at bounding box center [232, 184] width 392 height 7
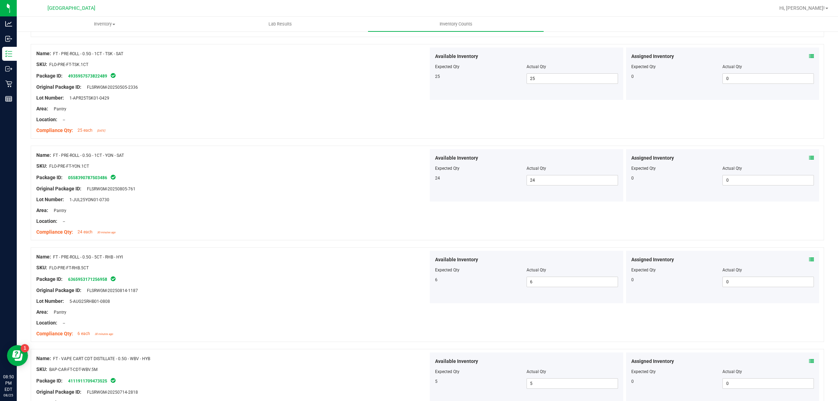
scroll to position [0, 0]
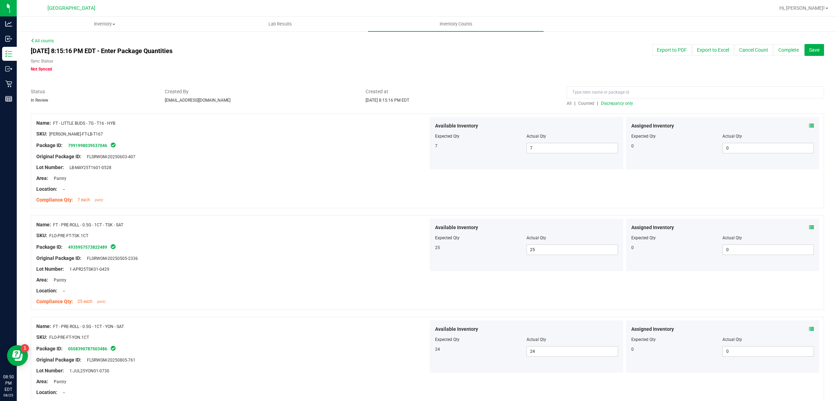
click at [628, 103] on div "All | Counted | Discrepancy only" at bounding box center [695, 103] width 257 height 6
click at [624, 102] on span "Discrepancy only" at bounding box center [617, 103] width 32 height 5
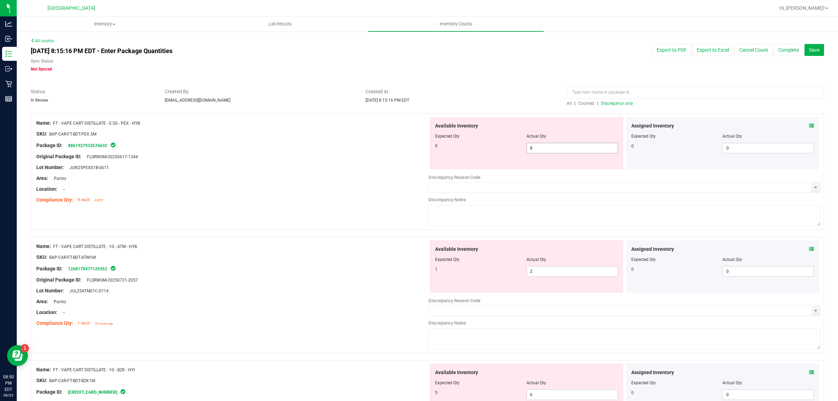
drag, startPoint x: 531, startPoint y: 142, endPoint x: 535, endPoint y: 145, distance: 4.3
click at [532, 144] on span "8 8" at bounding box center [573, 148] width 92 height 10
click at [535, 145] on span "8 8" at bounding box center [573, 148] width 92 height 10
click at [535, 145] on input "8" at bounding box center [572, 148] width 91 height 10
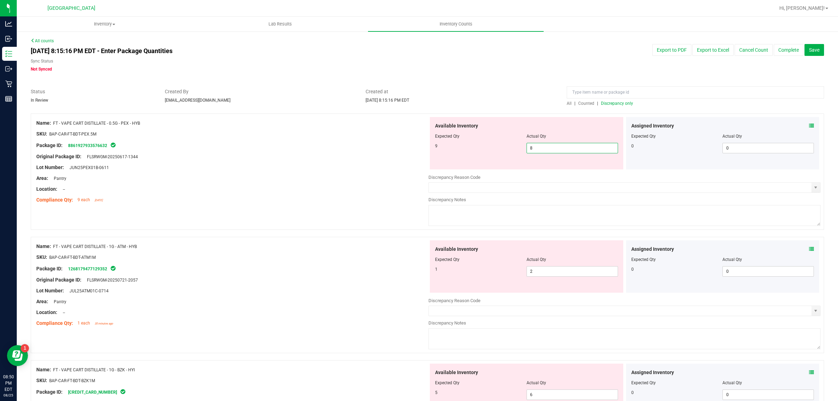
type input "9"
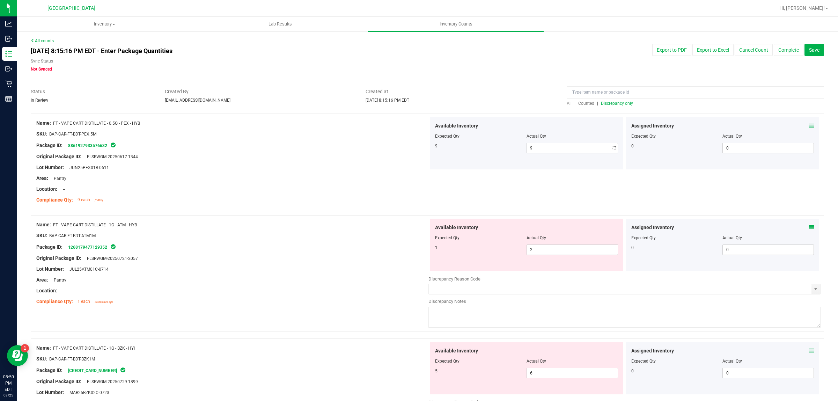
drag, startPoint x: 287, startPoint y: 203, endPoint x: 476, endPoint y: 123, distance: 204.9
click at [292, 199] on div "Name: FT - VAPE CART DISTILLATE - 0.5G - PEX - HYB SKU: BAP-CAR-FT-BDT-PEX.5M P…" at bounding box center [232, 161] width 392 height 89
click at [563, 250] on span "2 2" at bounding box center [573, 249] width 92 height 10
click at [561, 250] on input "2" at bounding box center [572, 250] width 91 height 10
click at [302, 253] on div at bounding box center [232, 252] width 392 height 3
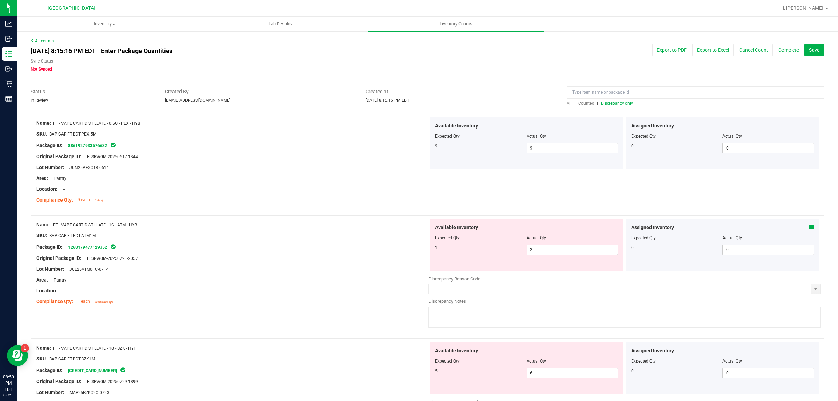
click at [538, 249] on span "2 2" at bounding box center [573, 249] width 92 height 10
click at [540, 248] on input "2" at bounding box center [572, 250] width 91 height 10
type input "21"
click at [538, 243] on div at bounding box center [526, 242] width 183 height 3
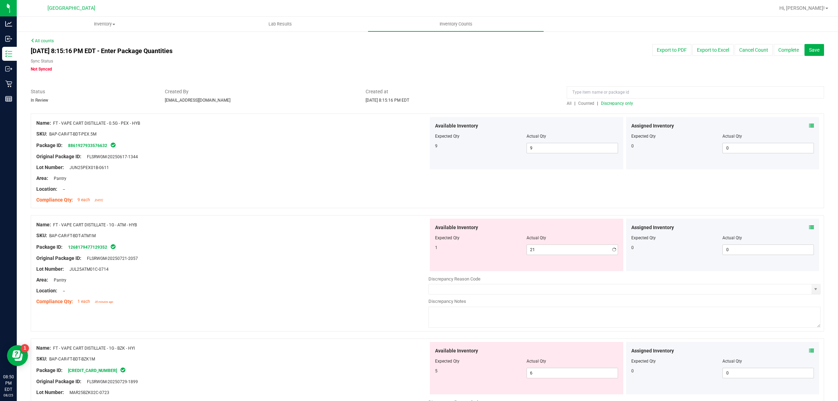
click at [538, 243] on div at bounding box center [526, 242] width 183 height 3
click at [537, 247] on span "21 21" at bounding box center [573, 249] width 92 height 10
click at [537, 247] on input "21" at bounding box center [572, 250] width 91 height 10
type input "1"
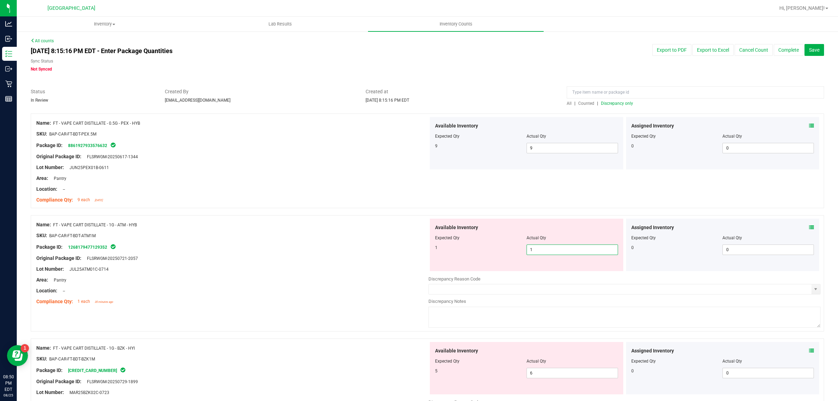
click at [258, 224] on div "Name: FT - VAPE CART DISTILLATE - 1G - ATM - HYB" at bounding box center [232, 224] width 392 height 7
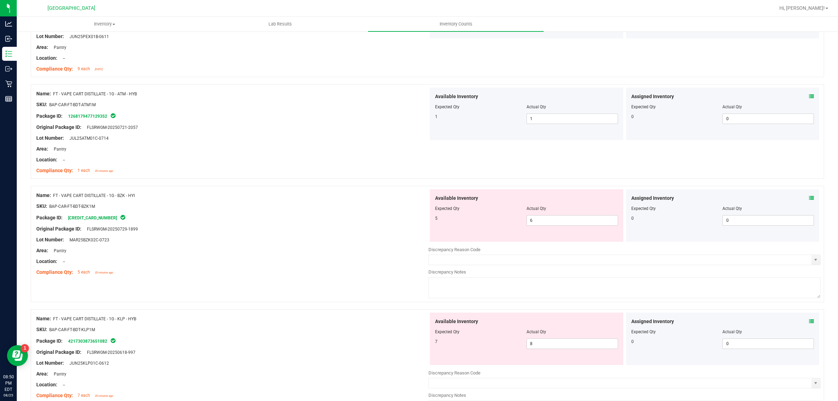
scroll to position [175, 0]
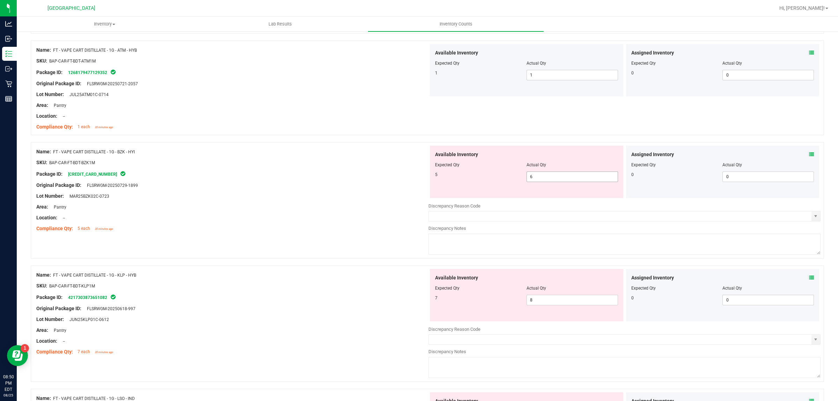
click at [545, 177] on span "6 6" at bounding box center [573, 176] width 92 height 10
click at [545, 177] on input "6" at bounding box center [572, 177] width 91 height 10
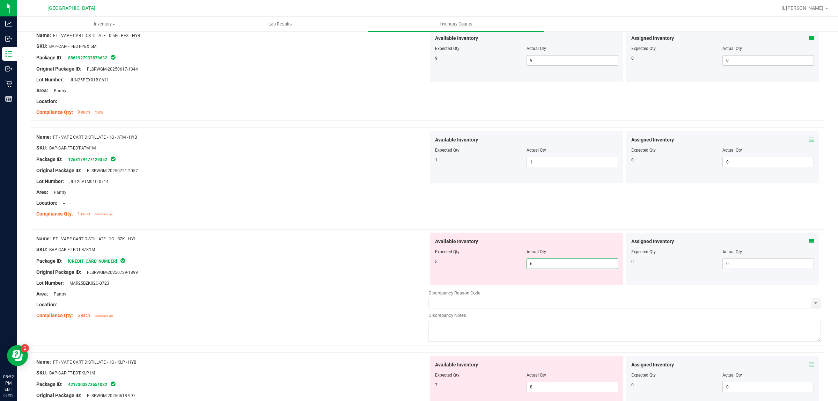
scroll to position [0, 0]
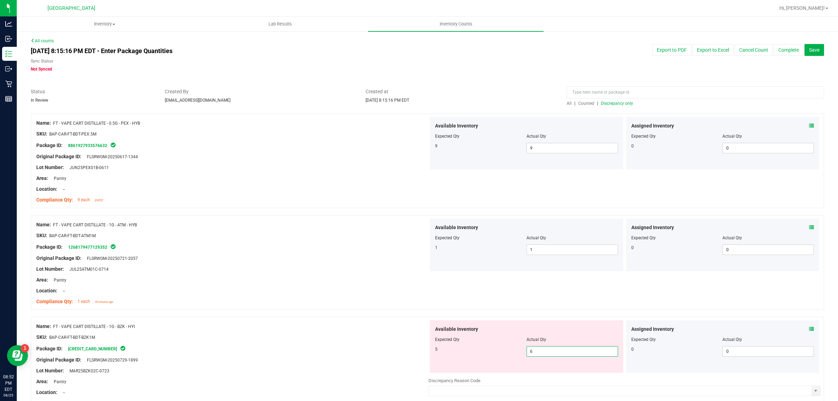
click at [623, 102] on span "Discrepancy only" at bounding box center [617, 103] width 32 height 5
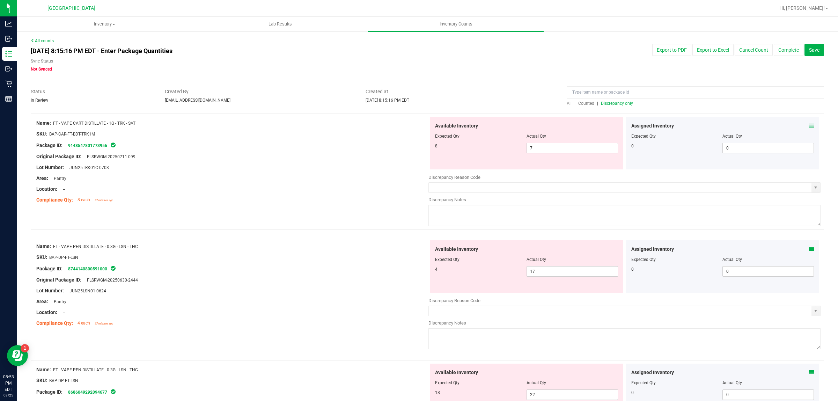
click at [623, 102] on span "Discrepancy only" at bounding box center [617, 103] width 32 height 5
click at [552, 150] on span "5 5" at bounding box center [573, 148] width 92 height 10
click at [552, 150] on input "5" at bounding box center [572, 148] width 91 height 10
click at [297, 178] on div "Area: Pantry" at bounding box center [232, 178] width 392 height 7
click at [533, 152] on span "5 5" at bounding box center [573, 148] width 92 height 10
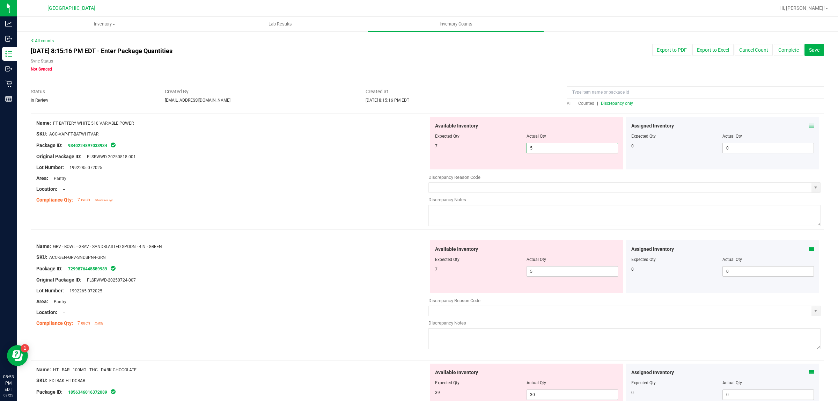
click at [533, 152] on input "5" at bounding box center [572, 148] width 91 height 10
type input "7"
click at [582, 147] on input "7" at bounding box center [572, 148] width 91 height 10
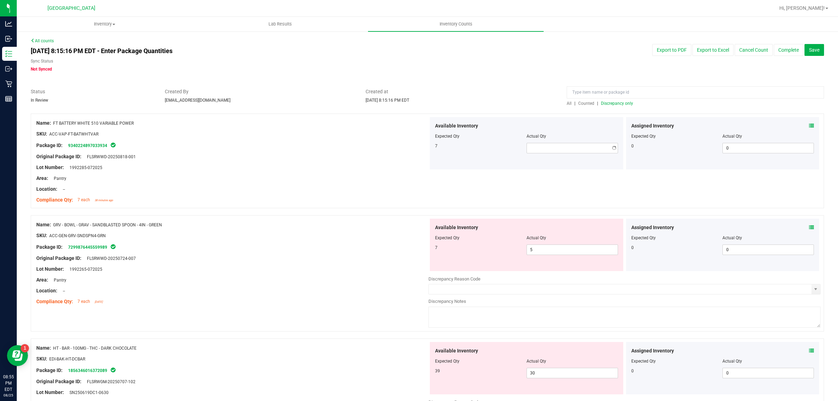
click at [605, 103] on span "Discrepancy only" at bounding box center [617, 103] width 32 height 5
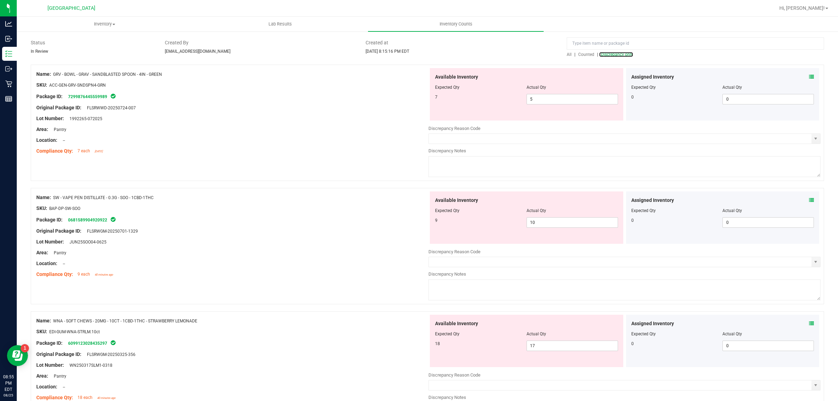
scroll to position [107, 0]
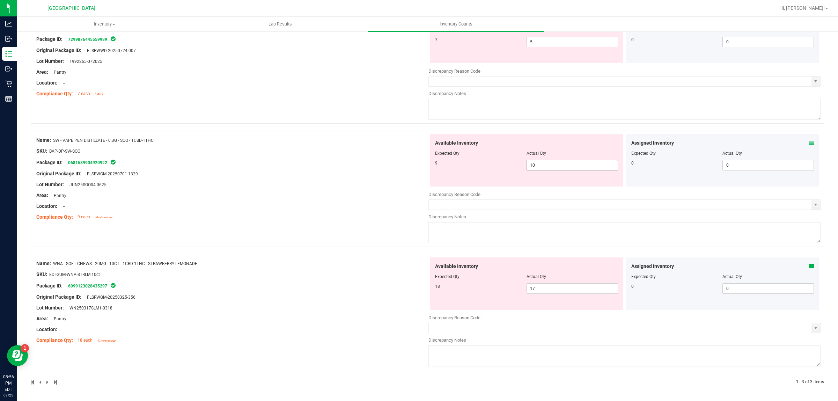
click at [548, 166] on span "10 10" at bounding box center [573, 165] width 92 height 10
click at [548, 166] on input "10" at bounding box center [572, 165] width 91 height 10
type input "9"
click at [301, 208] on div "Name: SW - VAPE PEN DISTILLATE - 0.3G - SOO - 1CBD-1THC SKU: BAP-DP-SW-SOO Pack…" at bounding box center [232, 178] width 392 height 89
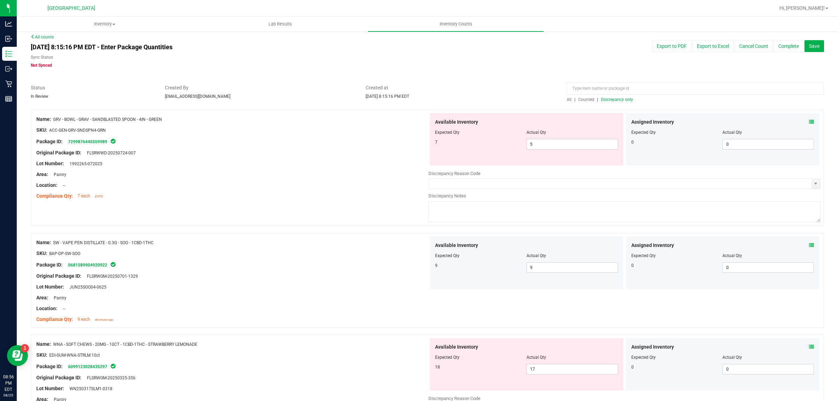
scroll to position [0, 0]
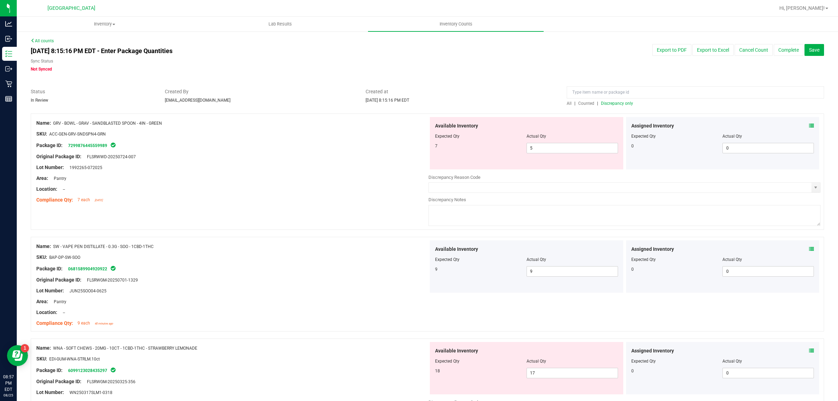
click at [631, 103] on div "All | Counted | Discrepancy only" at bounding box center [695, 103] width 257 height 6
click at [620, 101] on span "Discrepancy only" at bounding box center [617, 103] width 32 height 5
